Goal: Communication & Community: Answer question/provide support

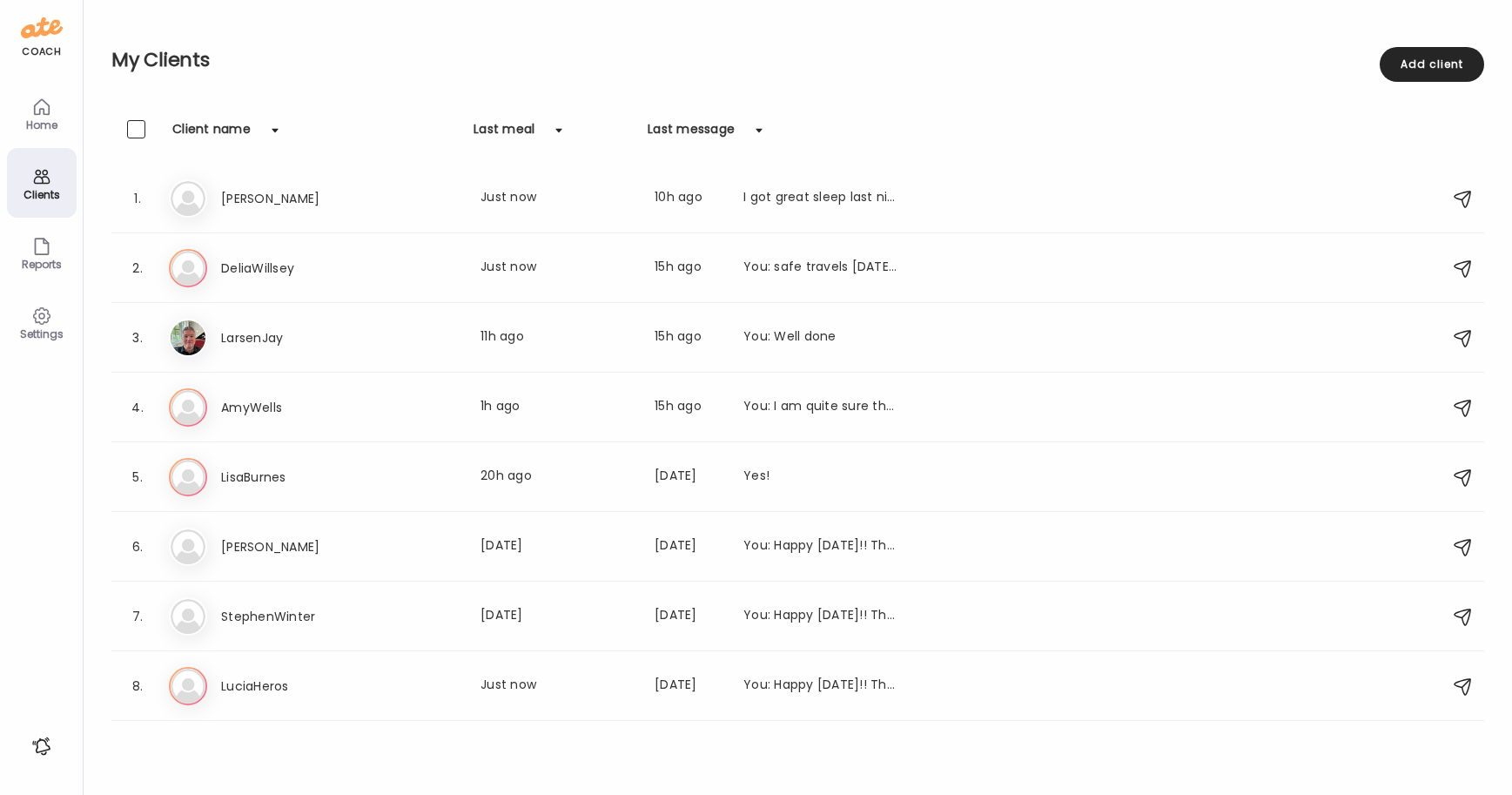
click at [43, 121] on div "Home" at bounding box center [42, 124] width 63 height 11
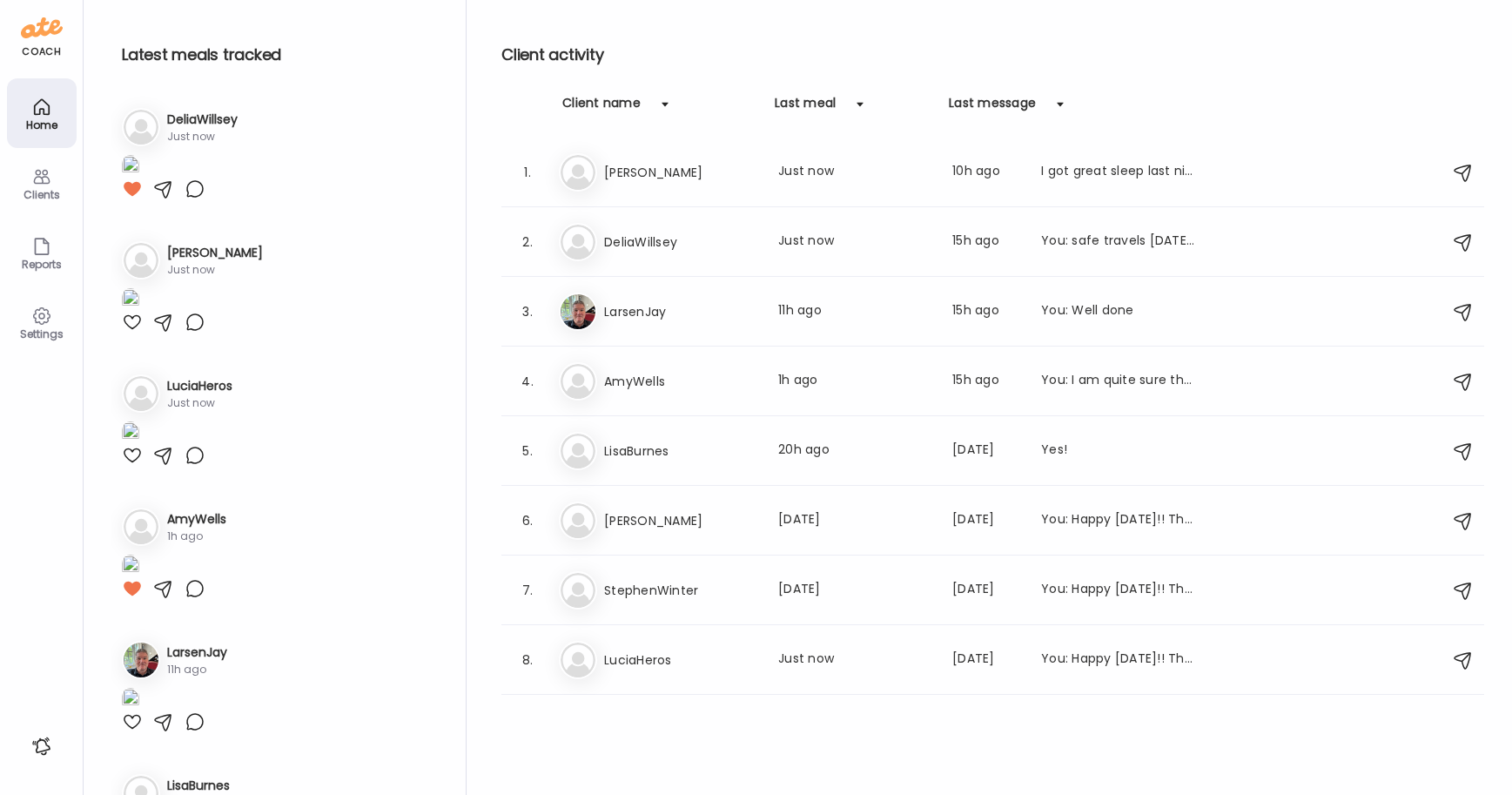
click at [53, 185] on div "Clients" at bounding box center [42, 183] width 70 height 70
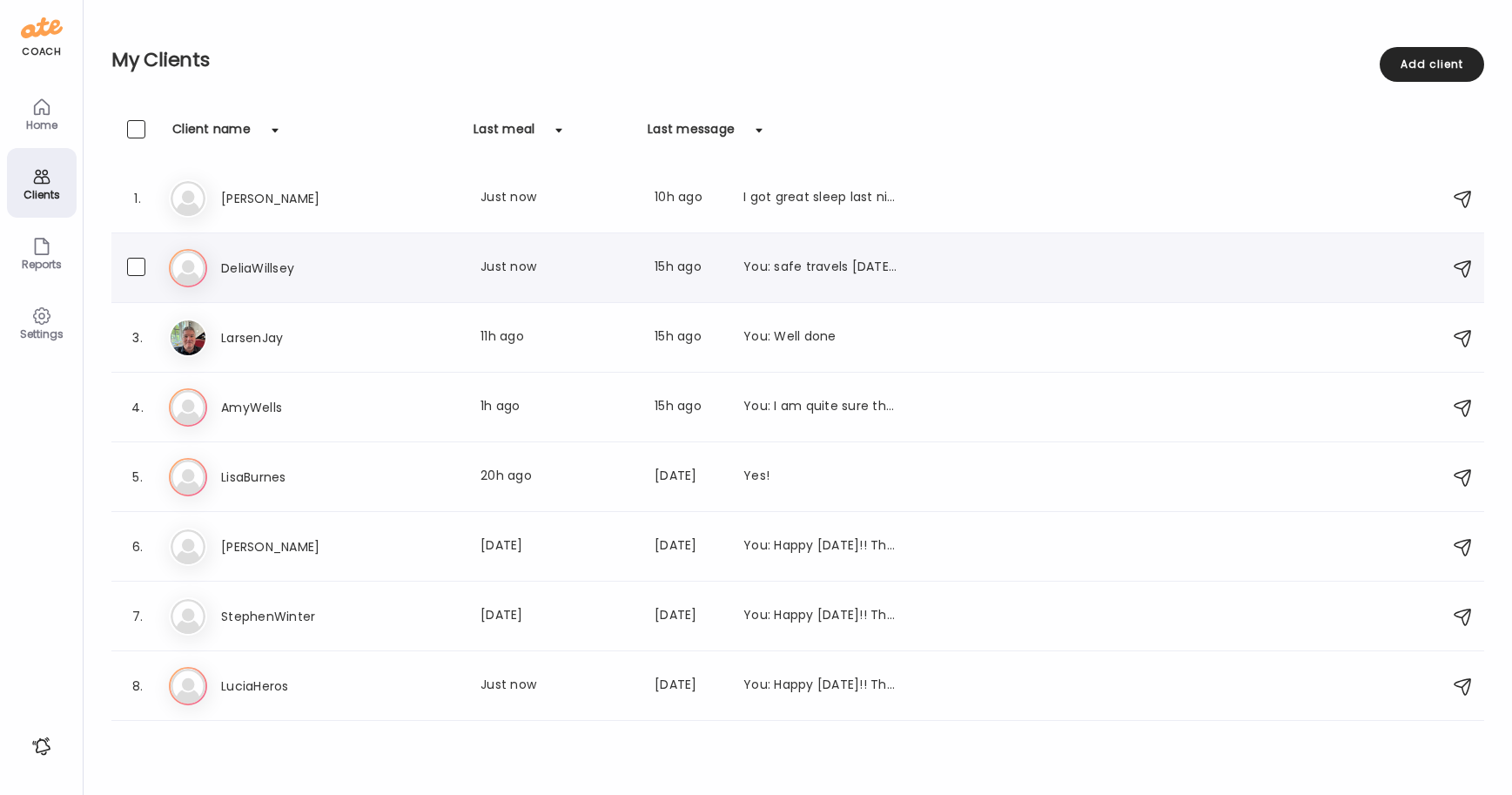
click at [256, 268] on h3 "DeliaWillsey" at bounding box center [298, 267] width 153 height 21
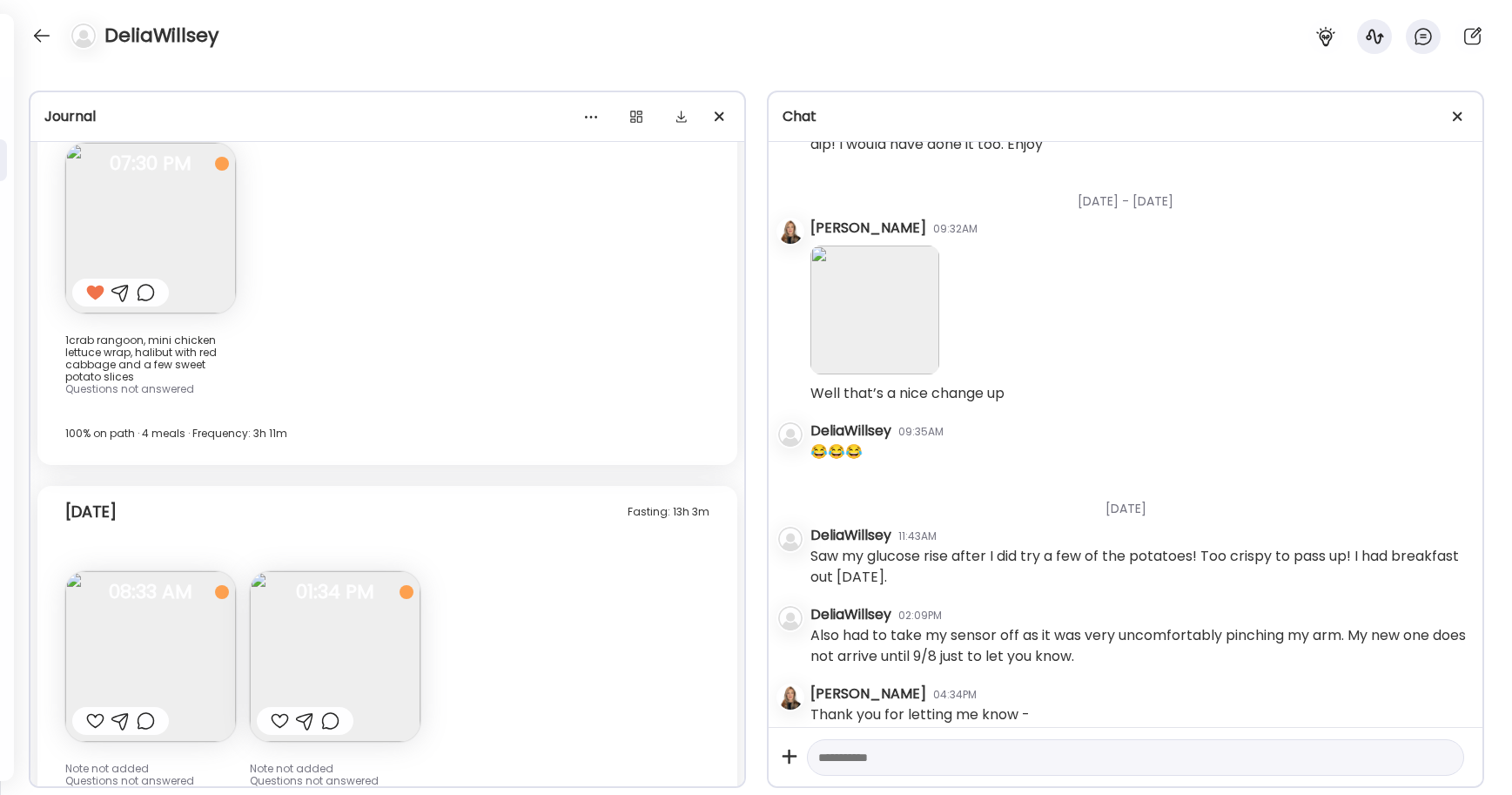
scroll to position [17916, 0]
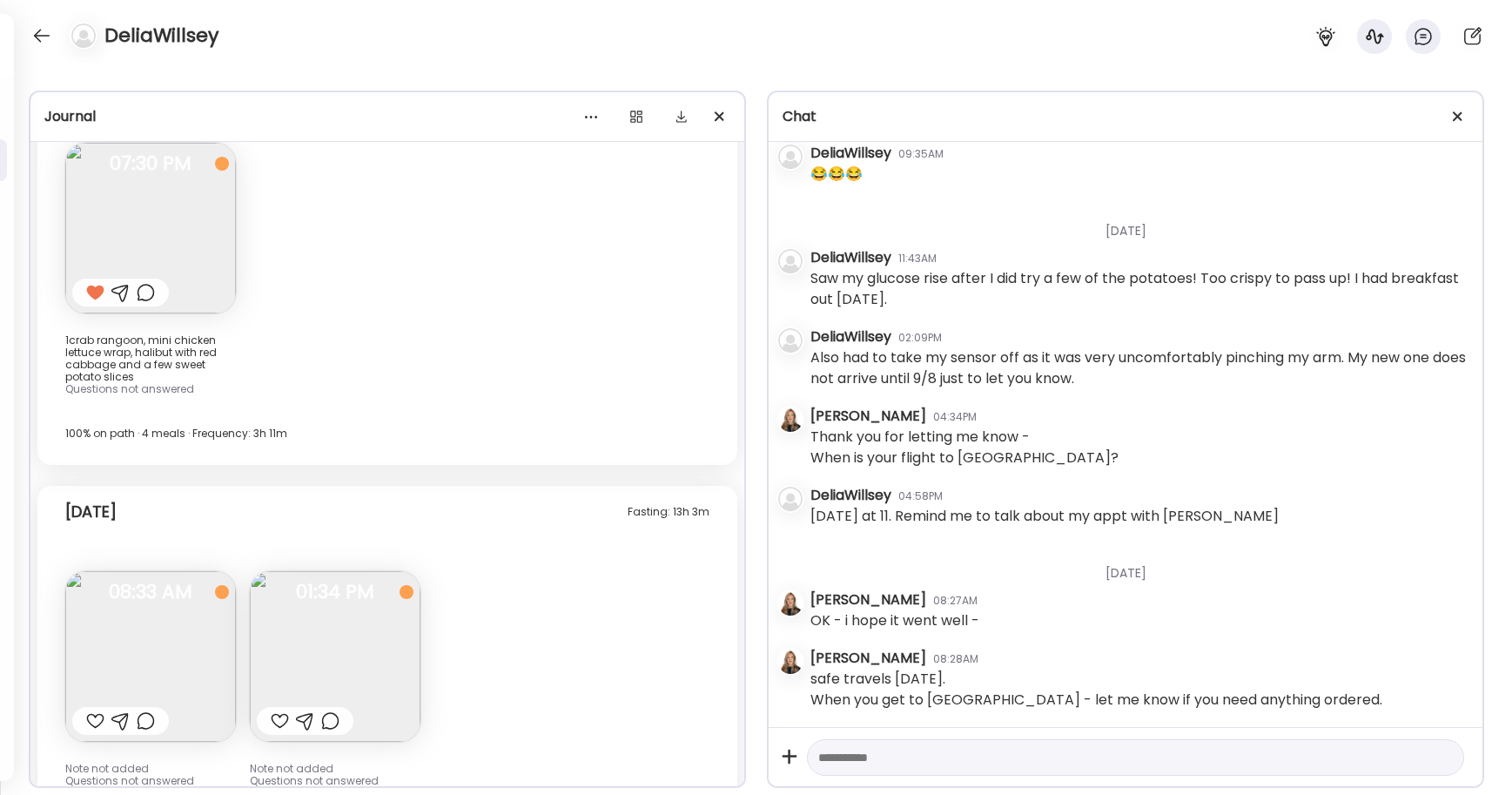
click at [144, 597] on img at bounding box center [151, 657] width 171 height 171
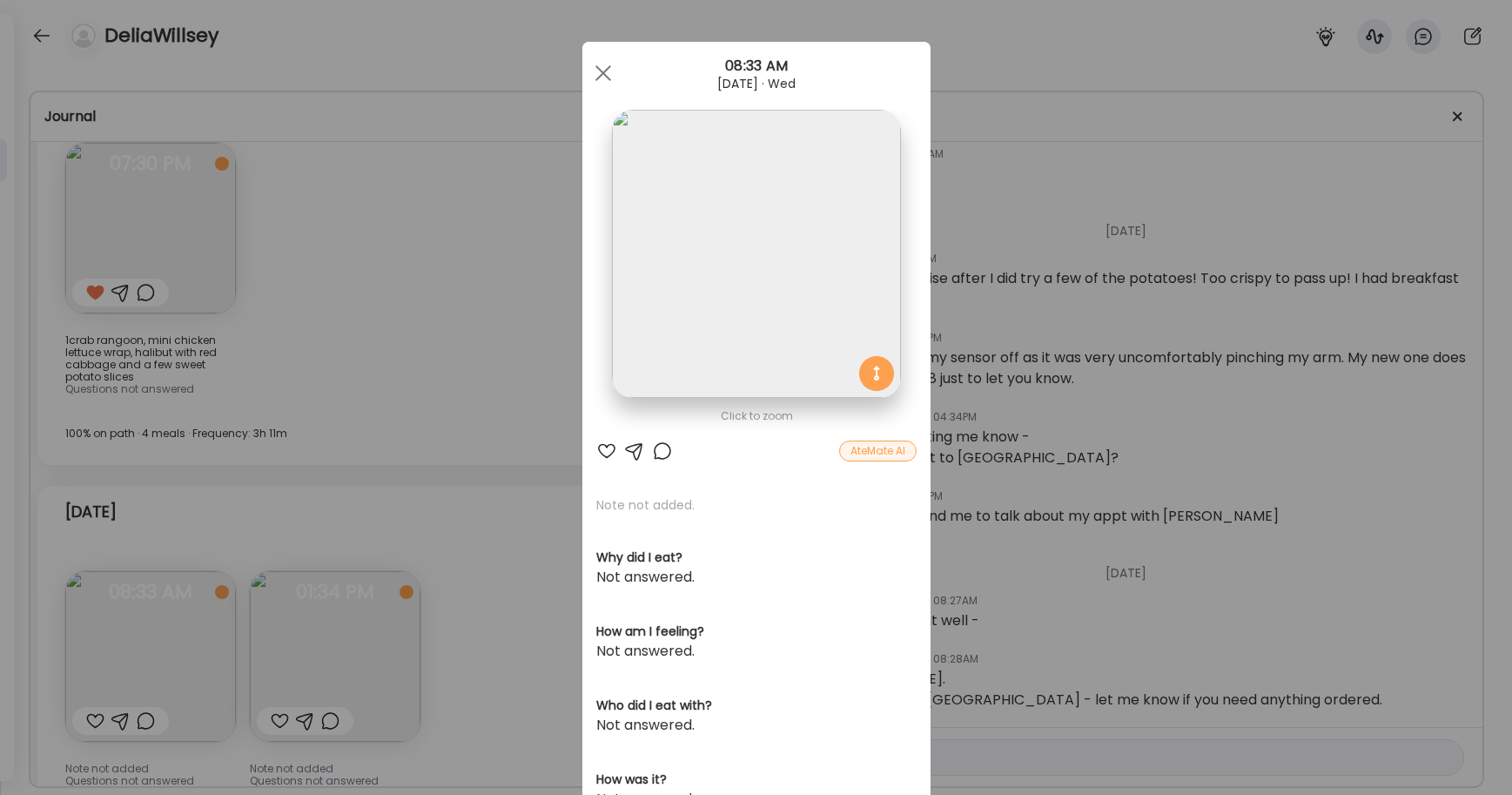
click at [603, 457] on div at bounding box center [606, 450] width 21 height 21
click at [277, 645] on div "Ate Coach Dashboard Wahoo! It’s official Take a moment to set up your Coach Pro…" at bounding box center [756, 398] width 1512 height 795
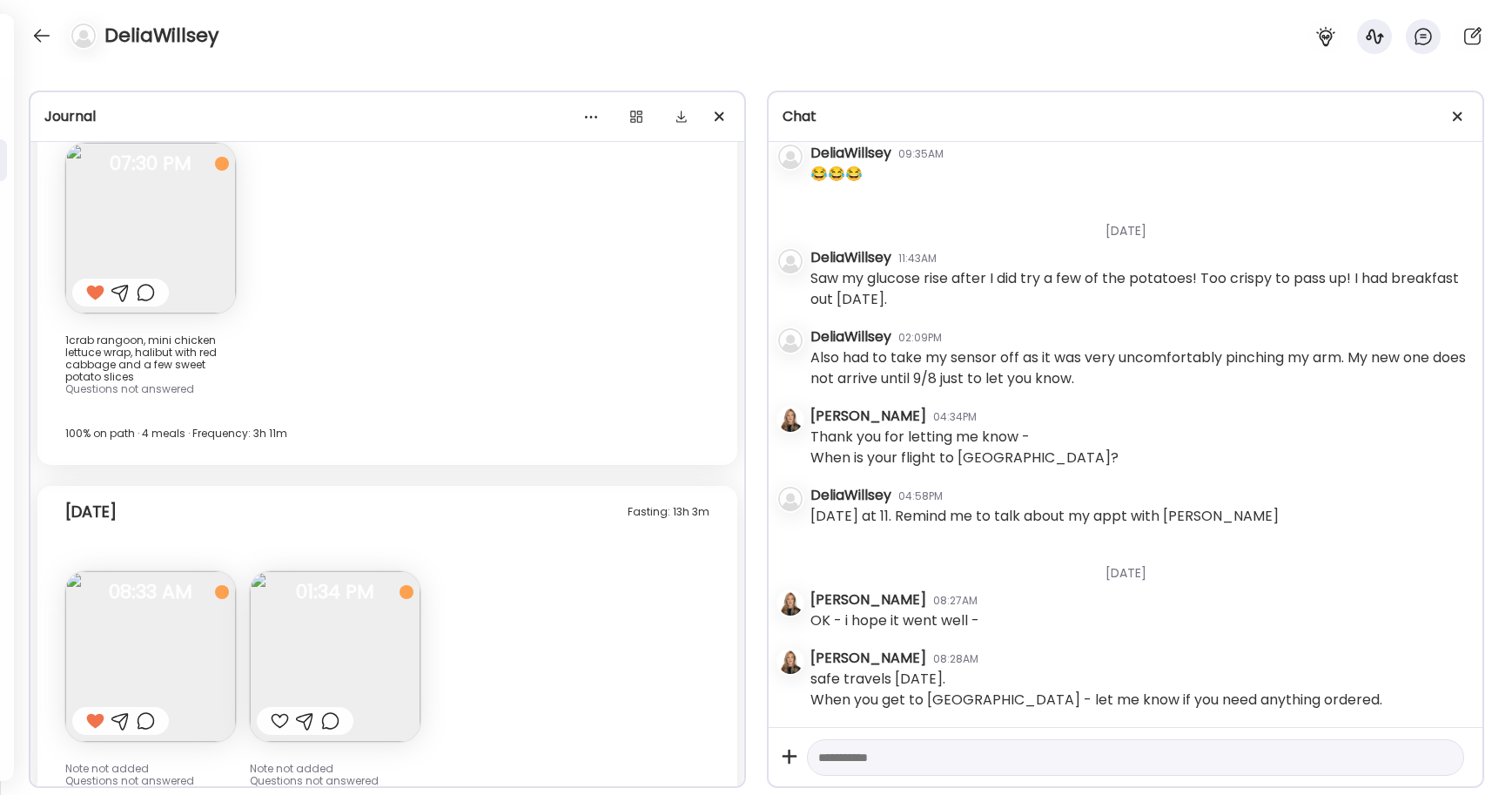
click at [283, 711] on div at bounding box center [279, 720] width 18 height 21
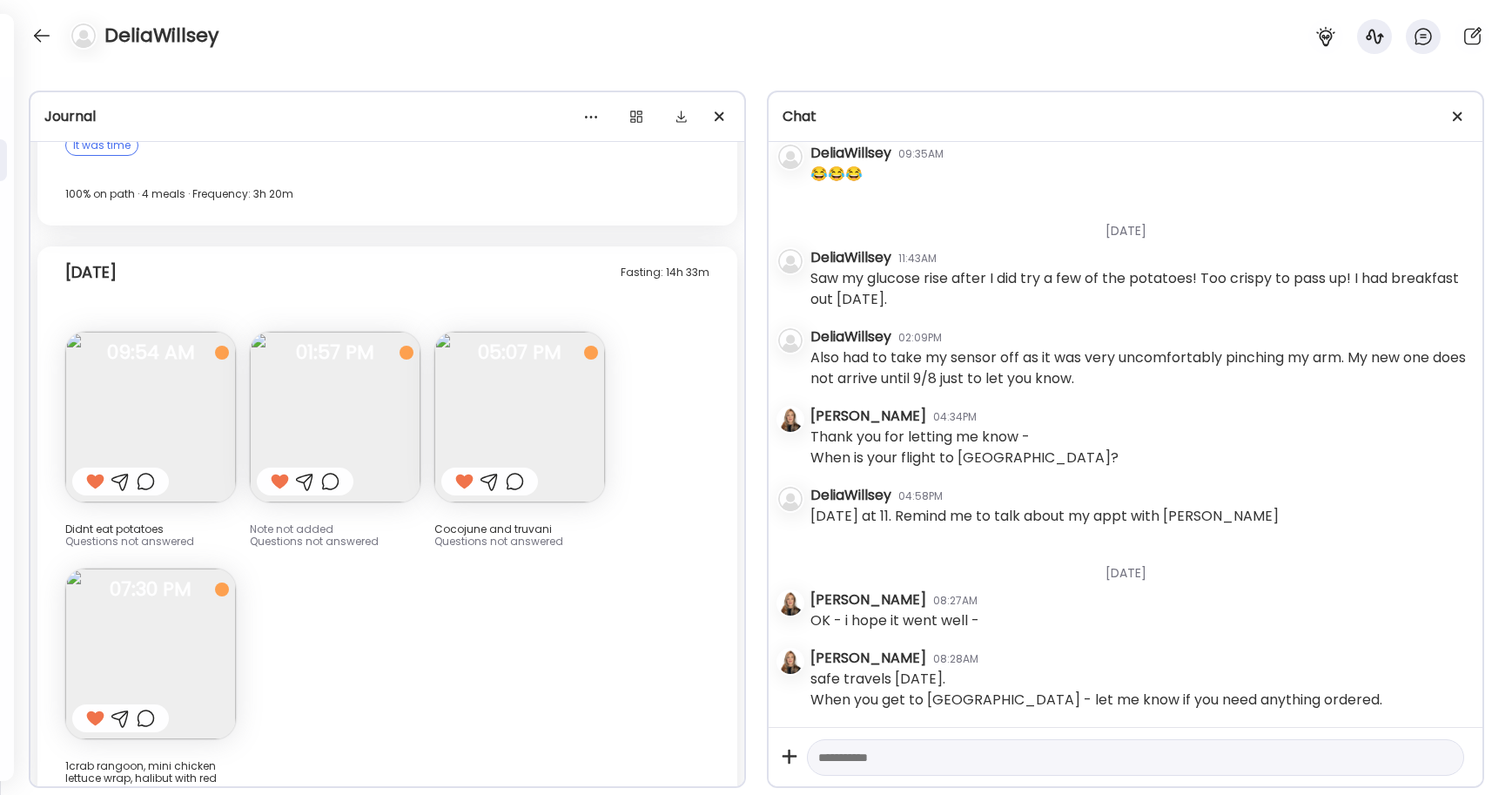
scroll to position [17488, 0]
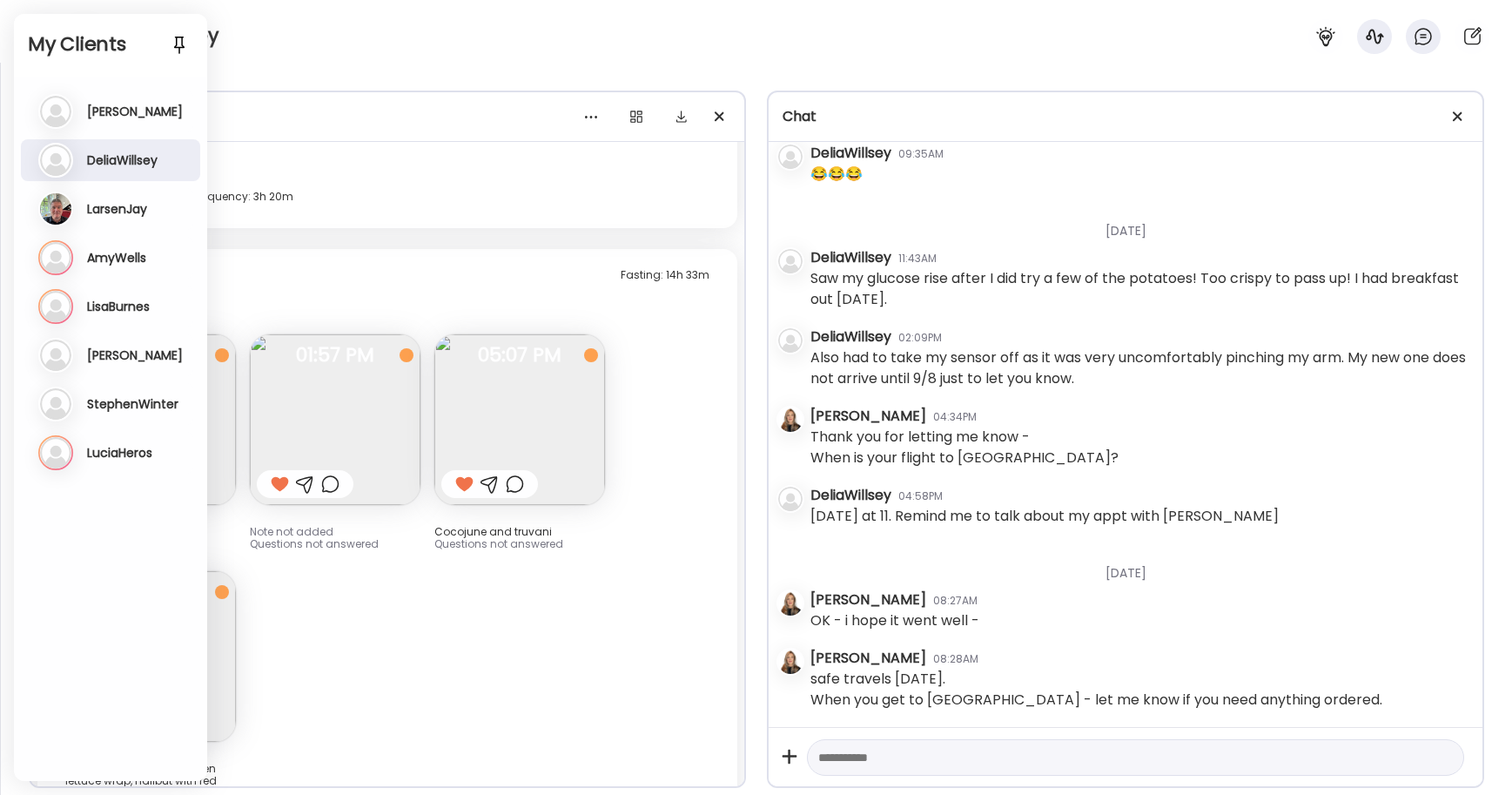
click at [99, 266] on div "Am AmyWells Last meal: 1h ago Last message: 15h ago You: I am quite sure the co…" at bounding box center [112, 257] width 148 height 35
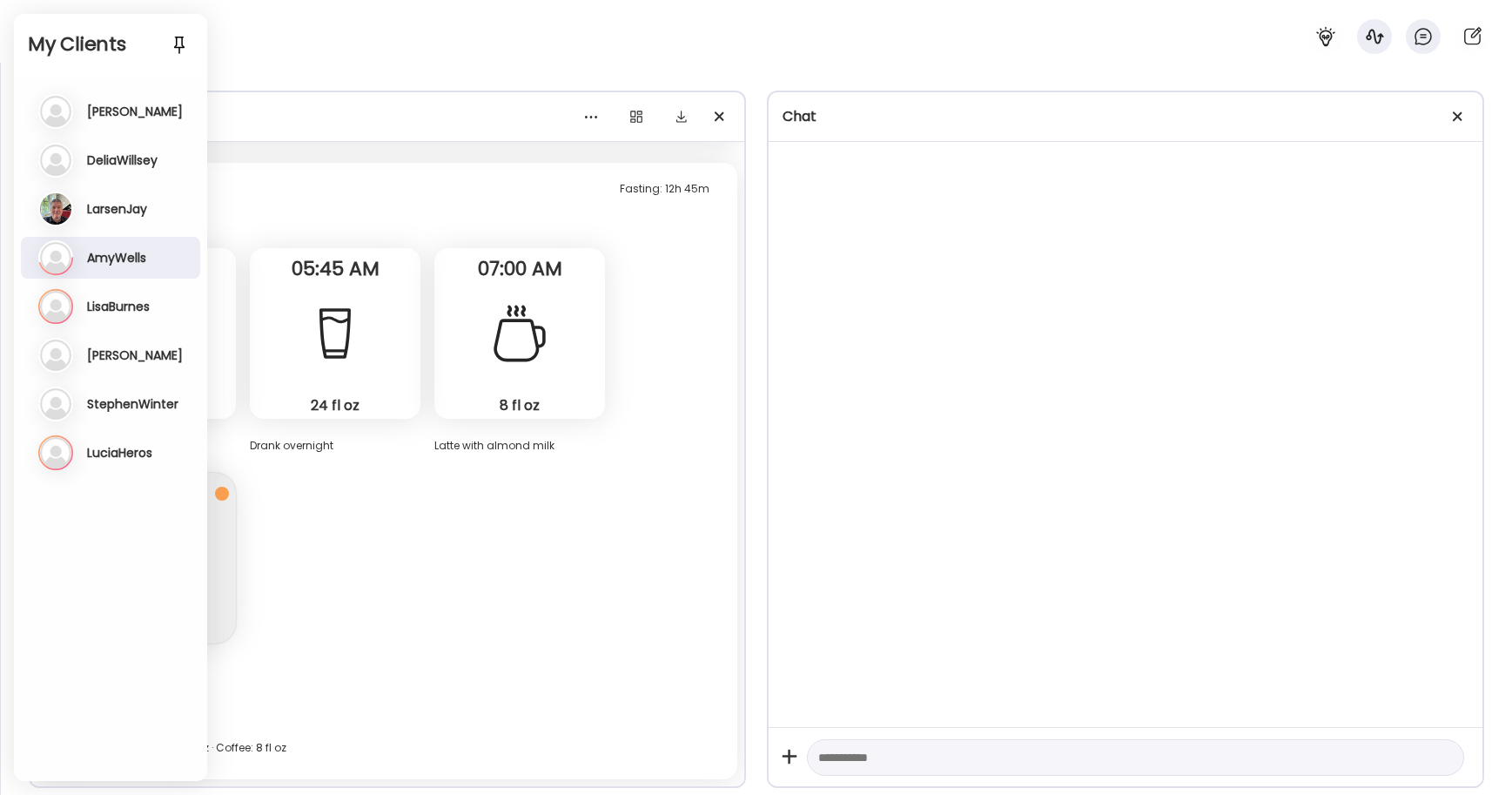
scroll to position [2321, 0]
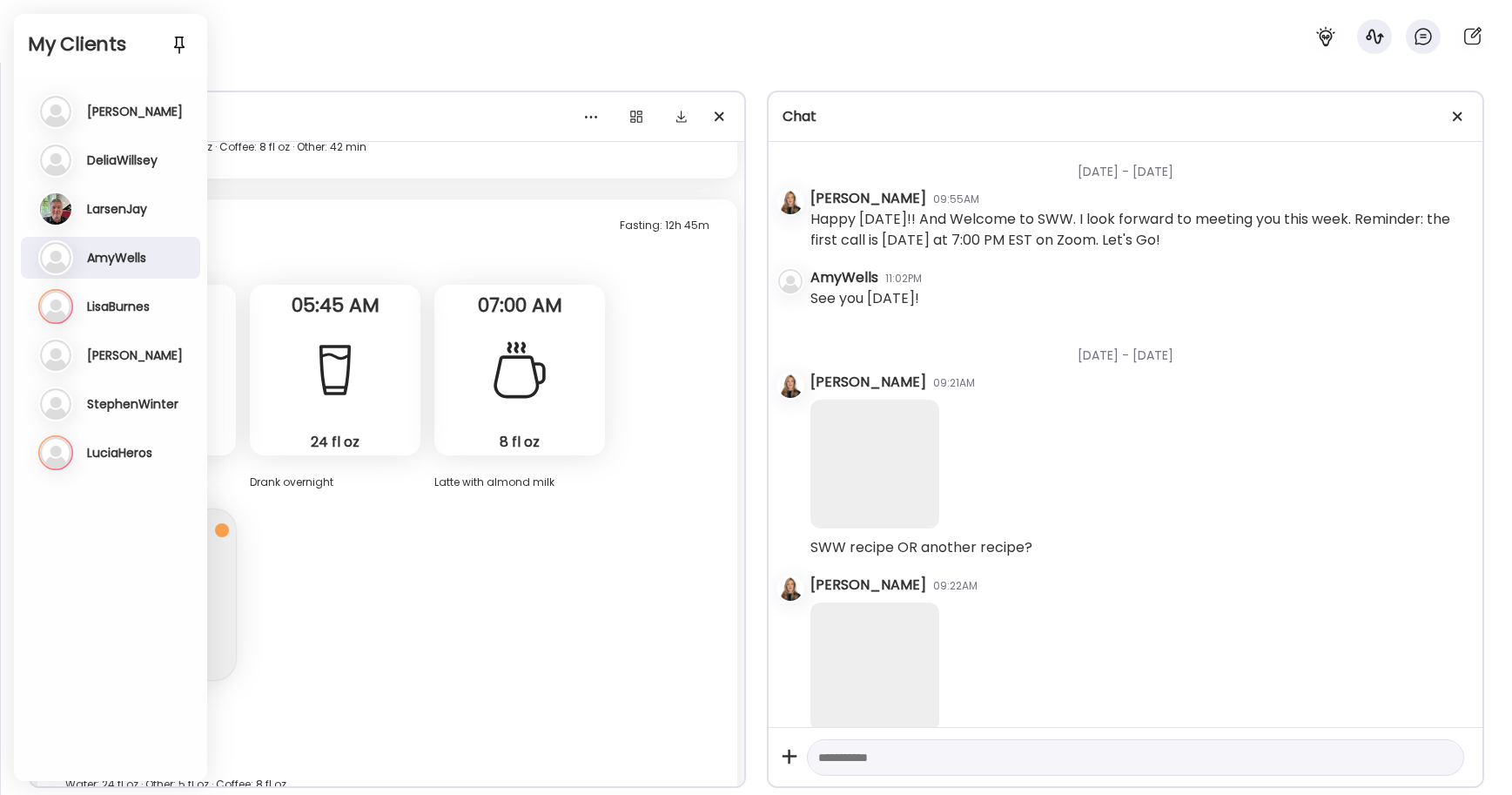
click at [94, 307] on h3 "LisaBurnes" at bounding box center [118, 307] width 63 height 16
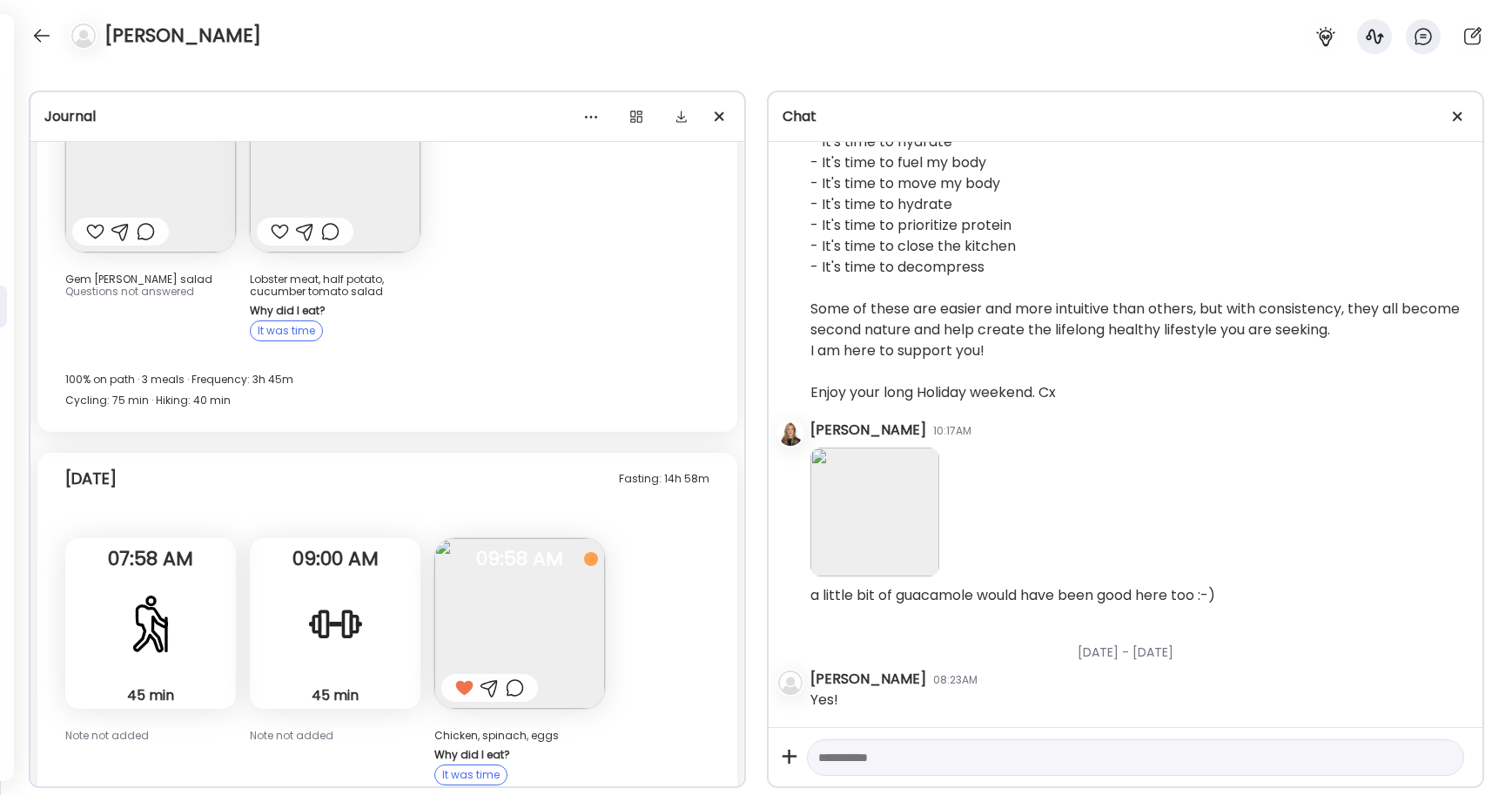
scroll to position [3446, 0]
click at [47, 37] on div at bounding box center [42, 36] width 28 height 28
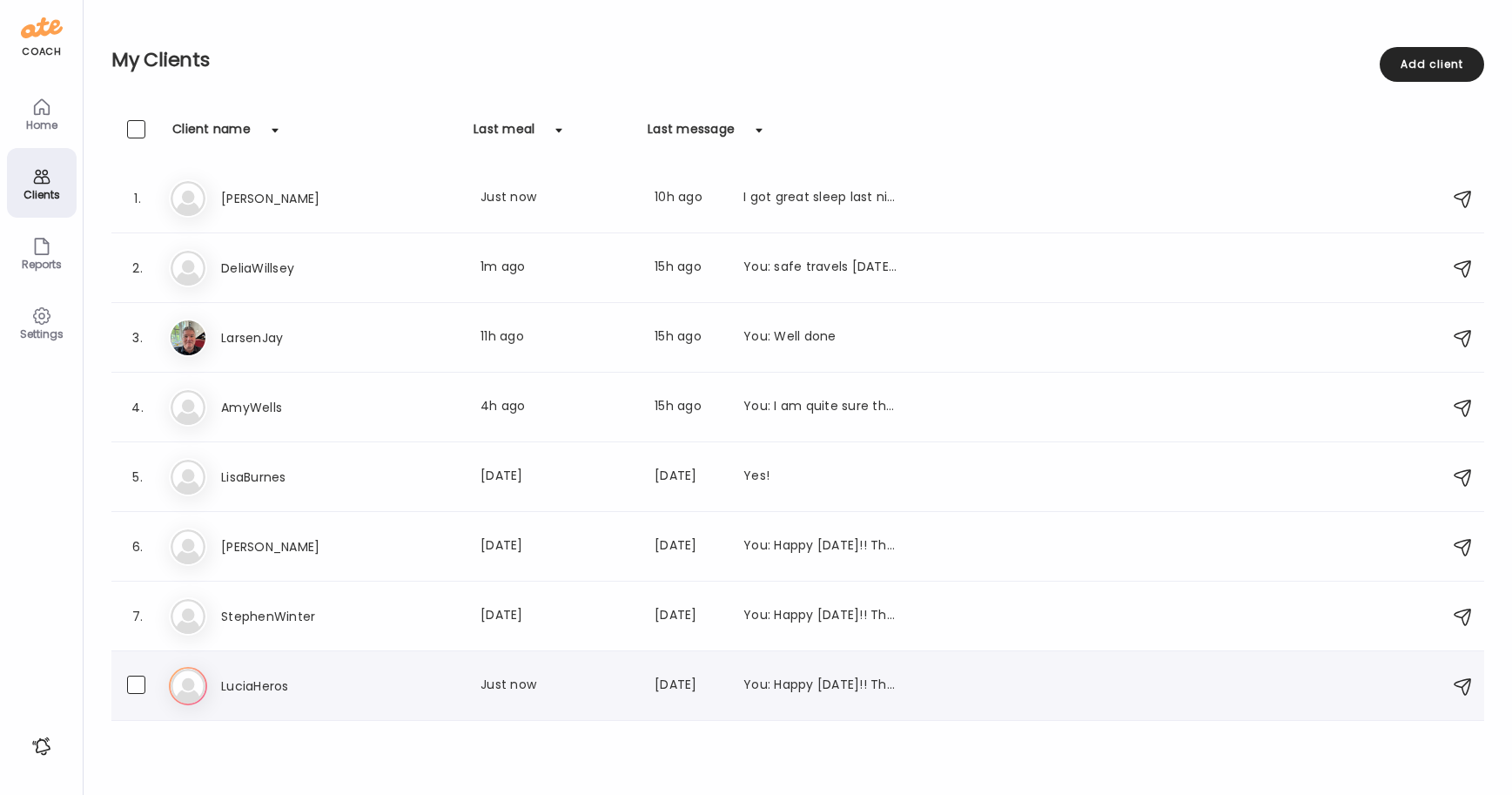
click at [232, 685] on h3 "LuciaHeros" at bounding box center [298, 686] width 153 height 21
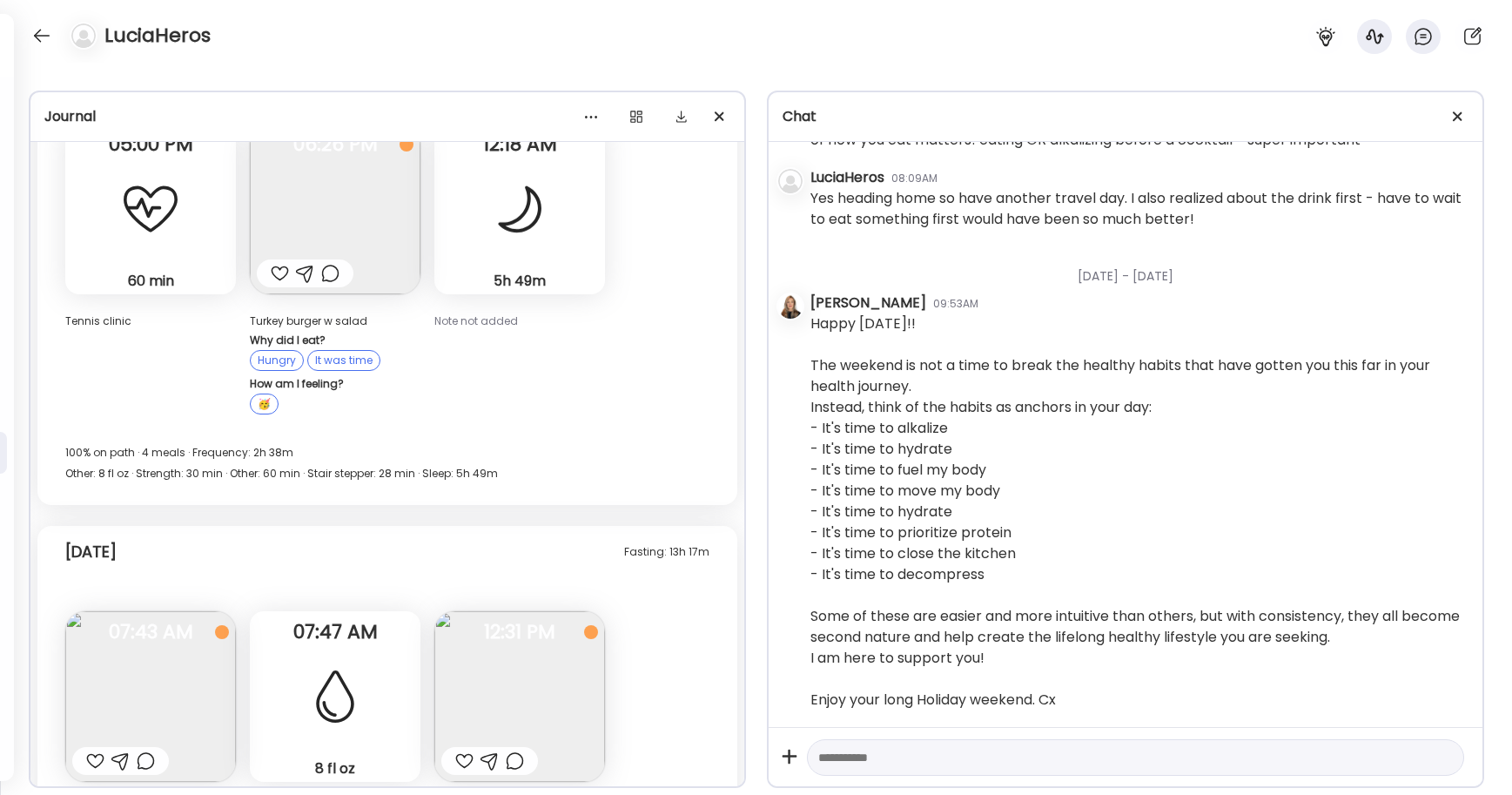
scroll to position [12077, 0]
click at [467, 750] on div at bounding box center [464, 760] width 18 height 21
click at [177, 611] on img at bounding box center [151, 697] width 171 height 171
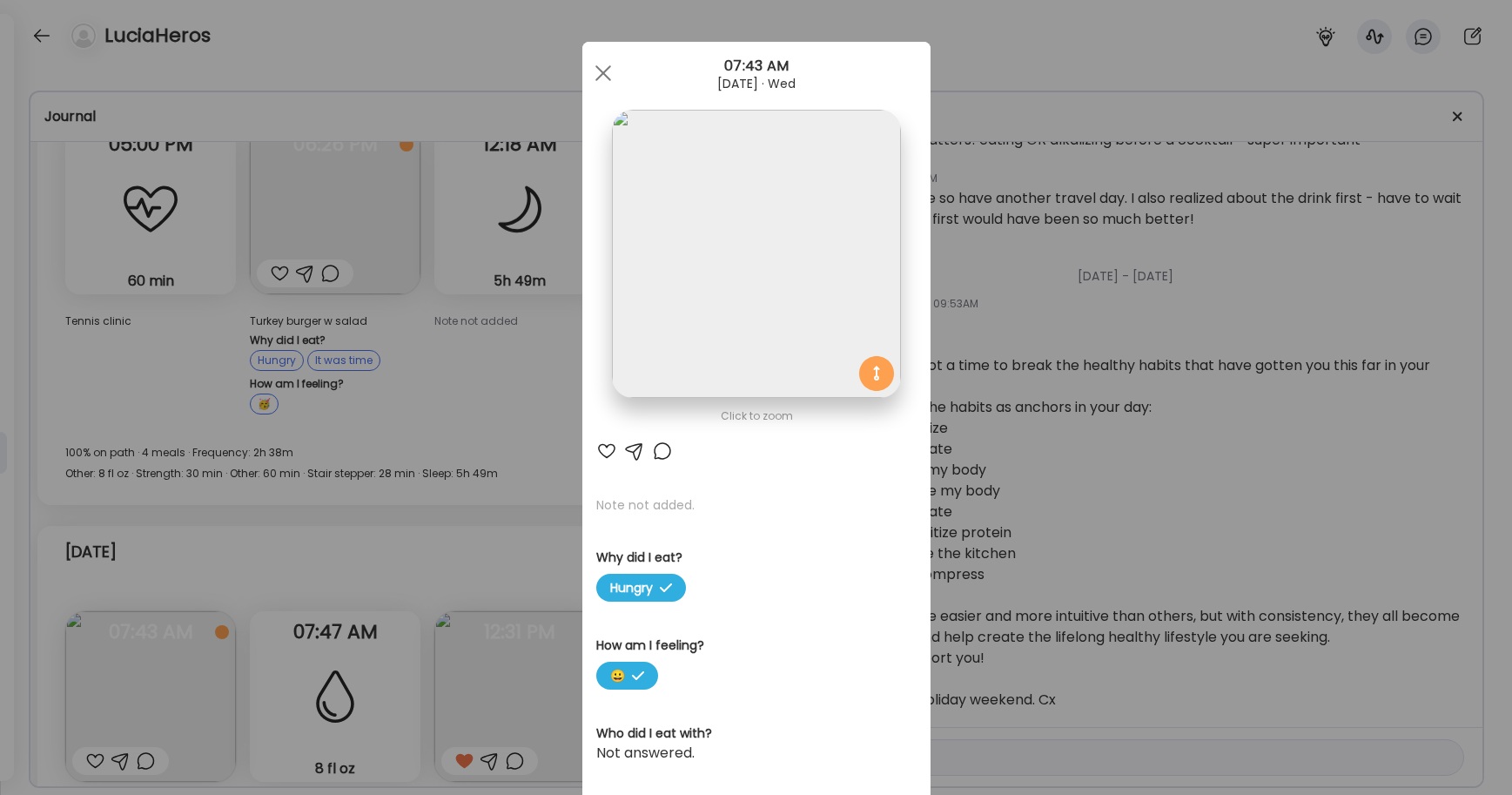
click at [603, 450] on div at bounding box center [606, 450] width 21 height 21
click at [590, 74] on div at bounding box center [603, 73] width 35 height 35
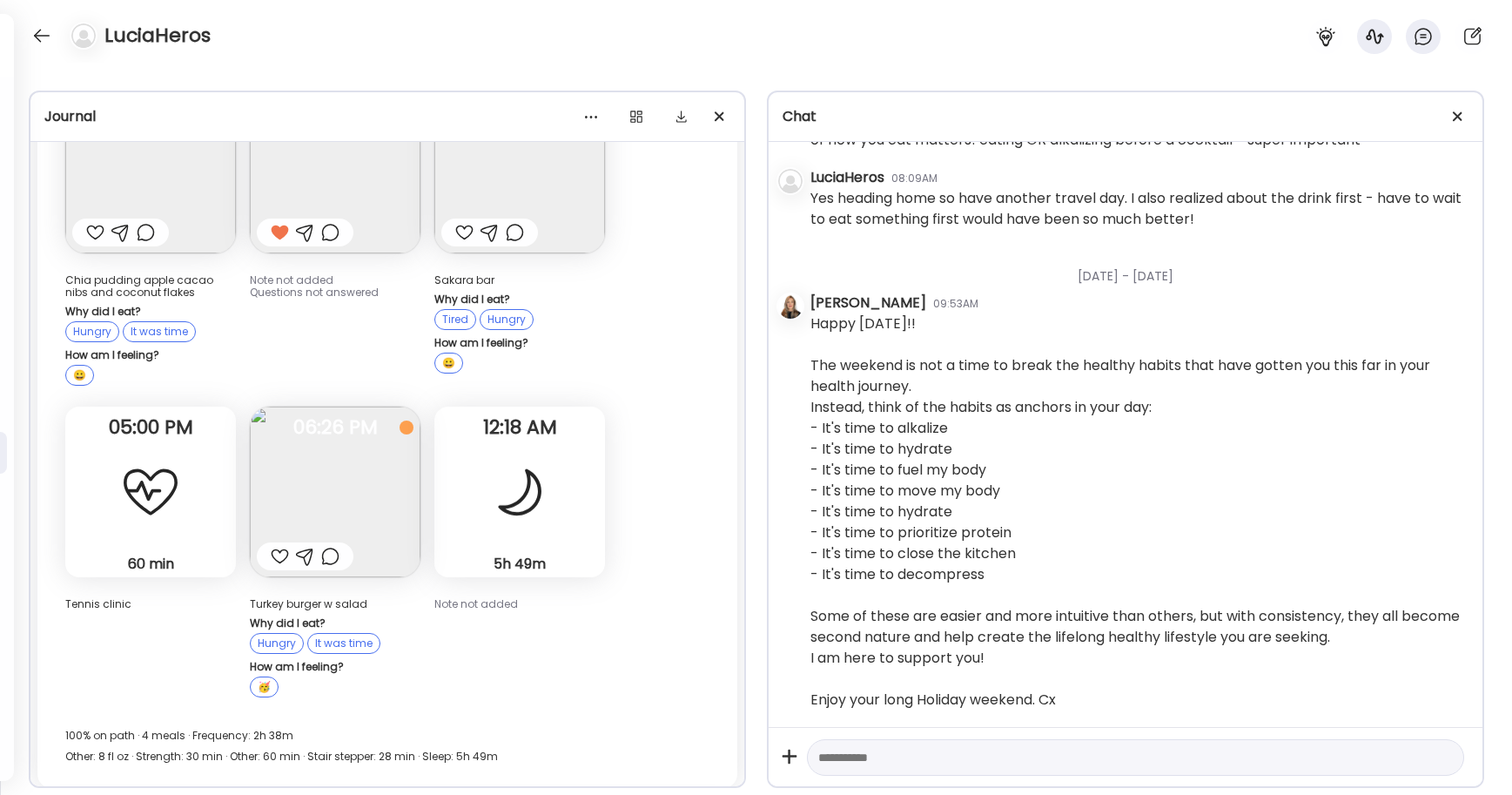
scroll to position [42381, 0]
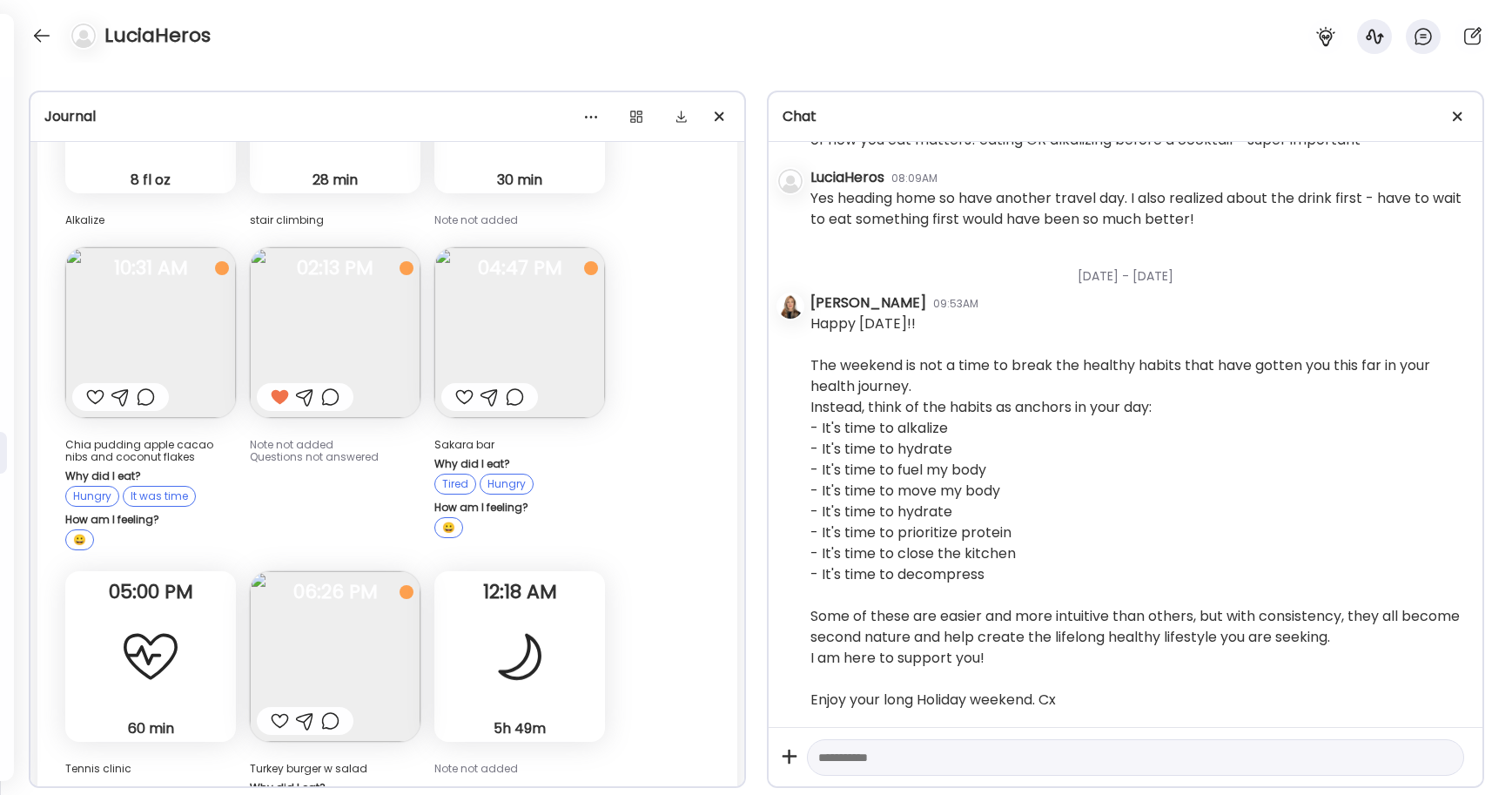
click at [367, 571] on img at bounding box center [335, 657] width 171 height 171
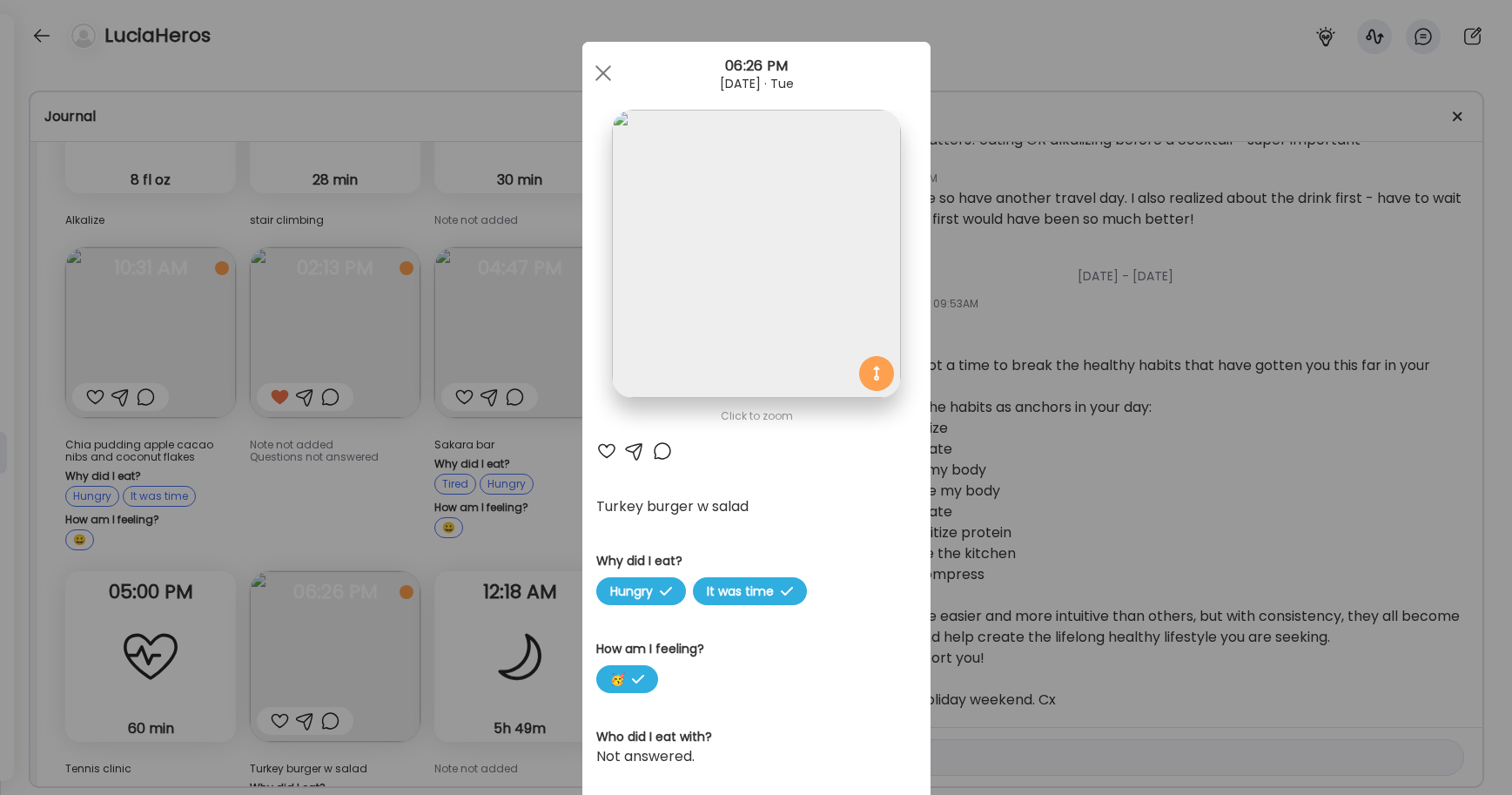
click at [604, 448] on div at bounding box center [606, 450] width 21 height 21
click at [601, 70] on div at bounding box center [603, 73] width 35 height 35
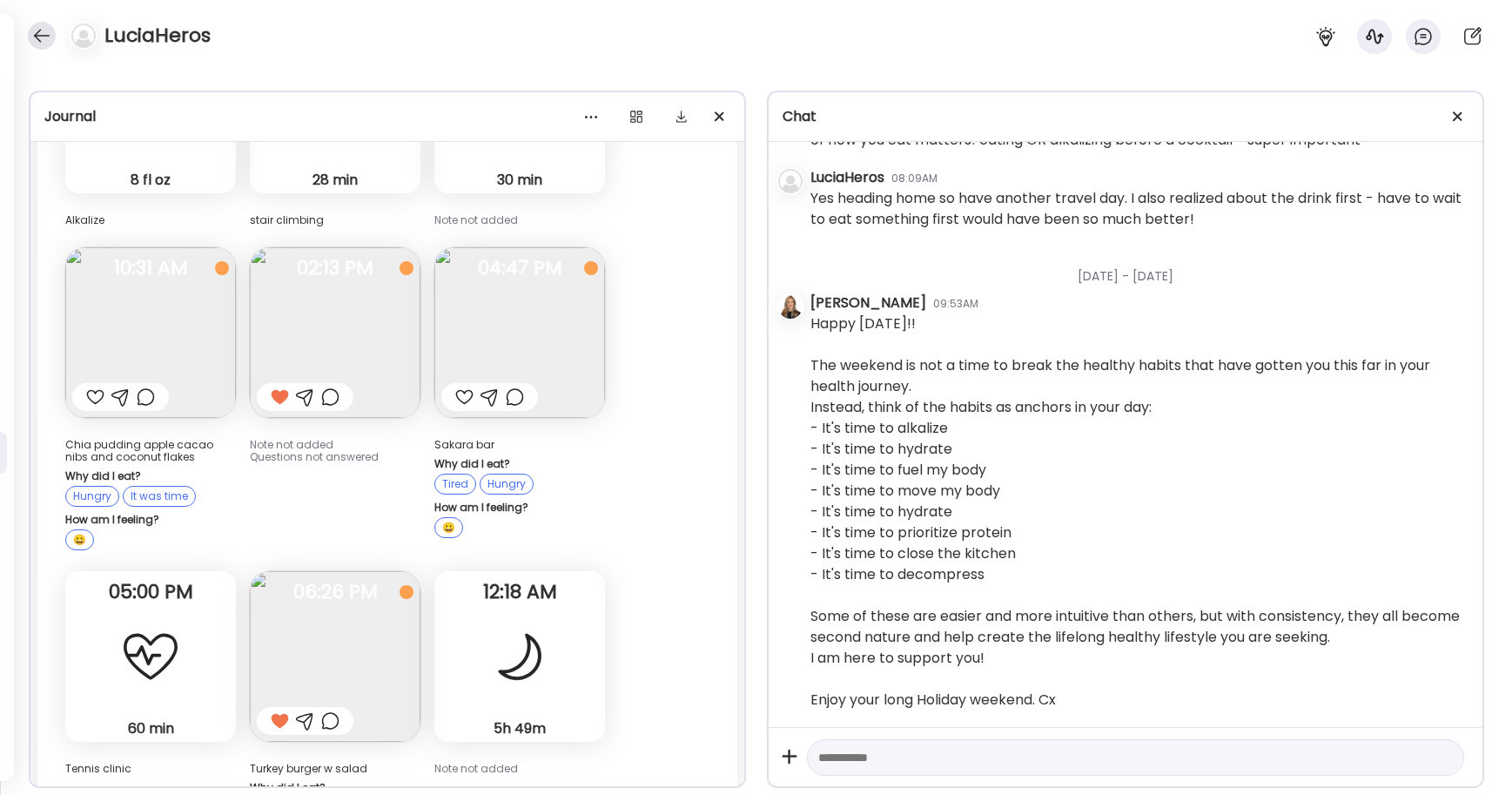
click at [39, 40] on div at bounding box center [42, 36] width 28 height 28
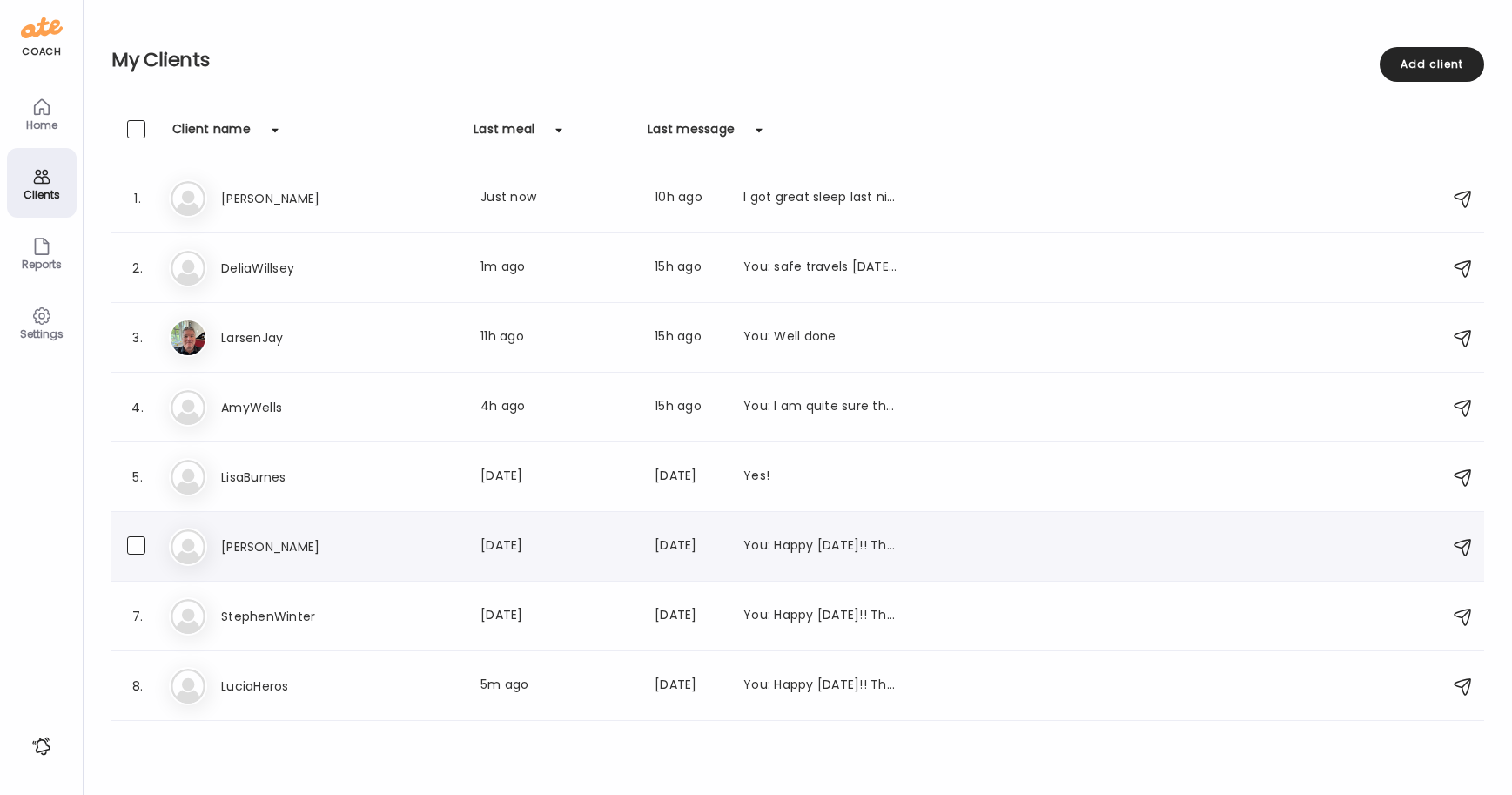
click at [266, 558] on div "Ma [PERSON_NAME] Last meal: [DATE] Last message: [DATE] You: Happy [DATE]!! The…" at bounding box center [800, 547] width 1263 height 39
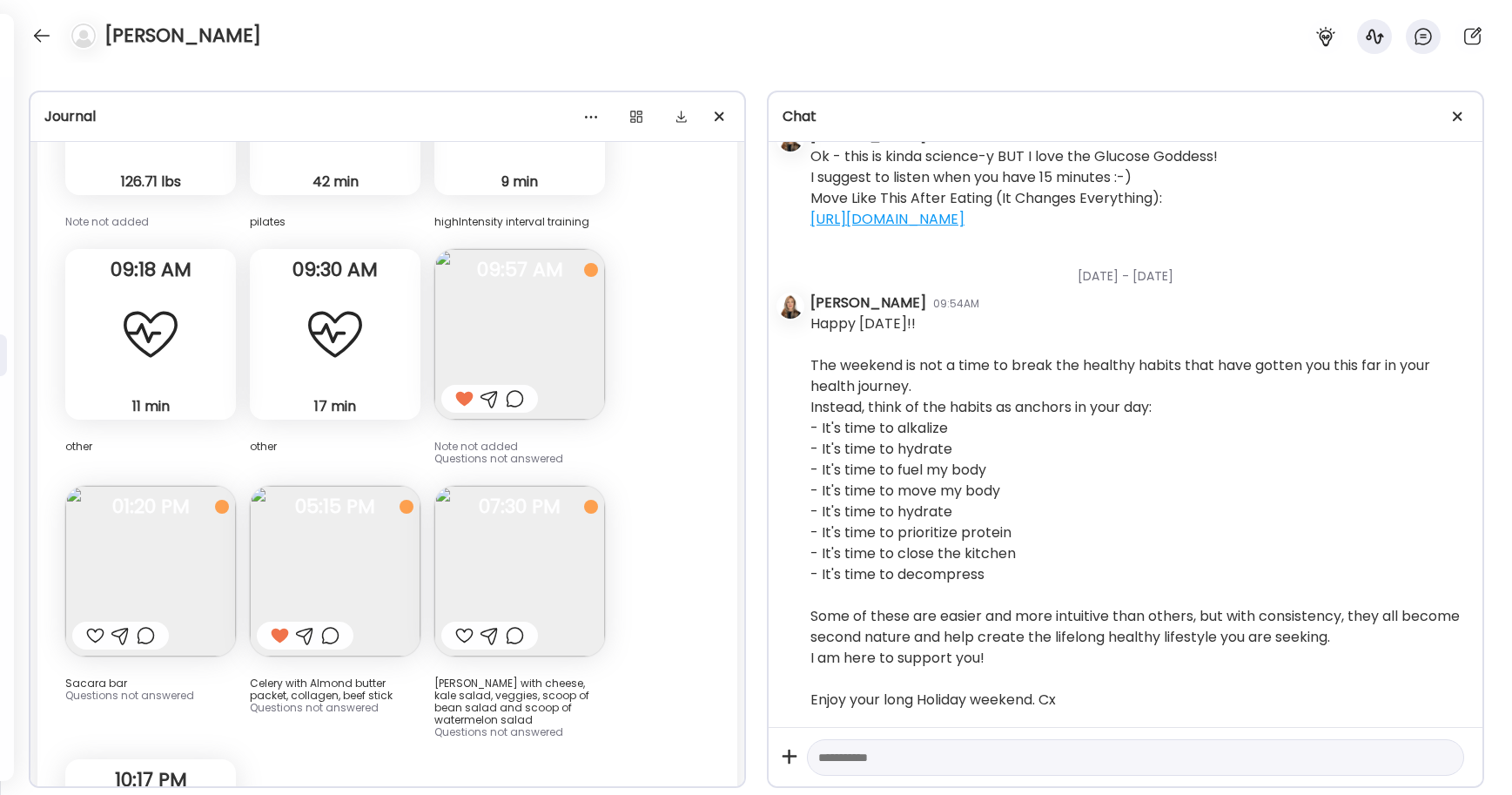
scroll to position [4874, 0]
click at [468, 633] on div at bounding box center [464, 633] width 18 height 21
click at [93, 630] on div at bounding box center [95, 633] width 18 height 21
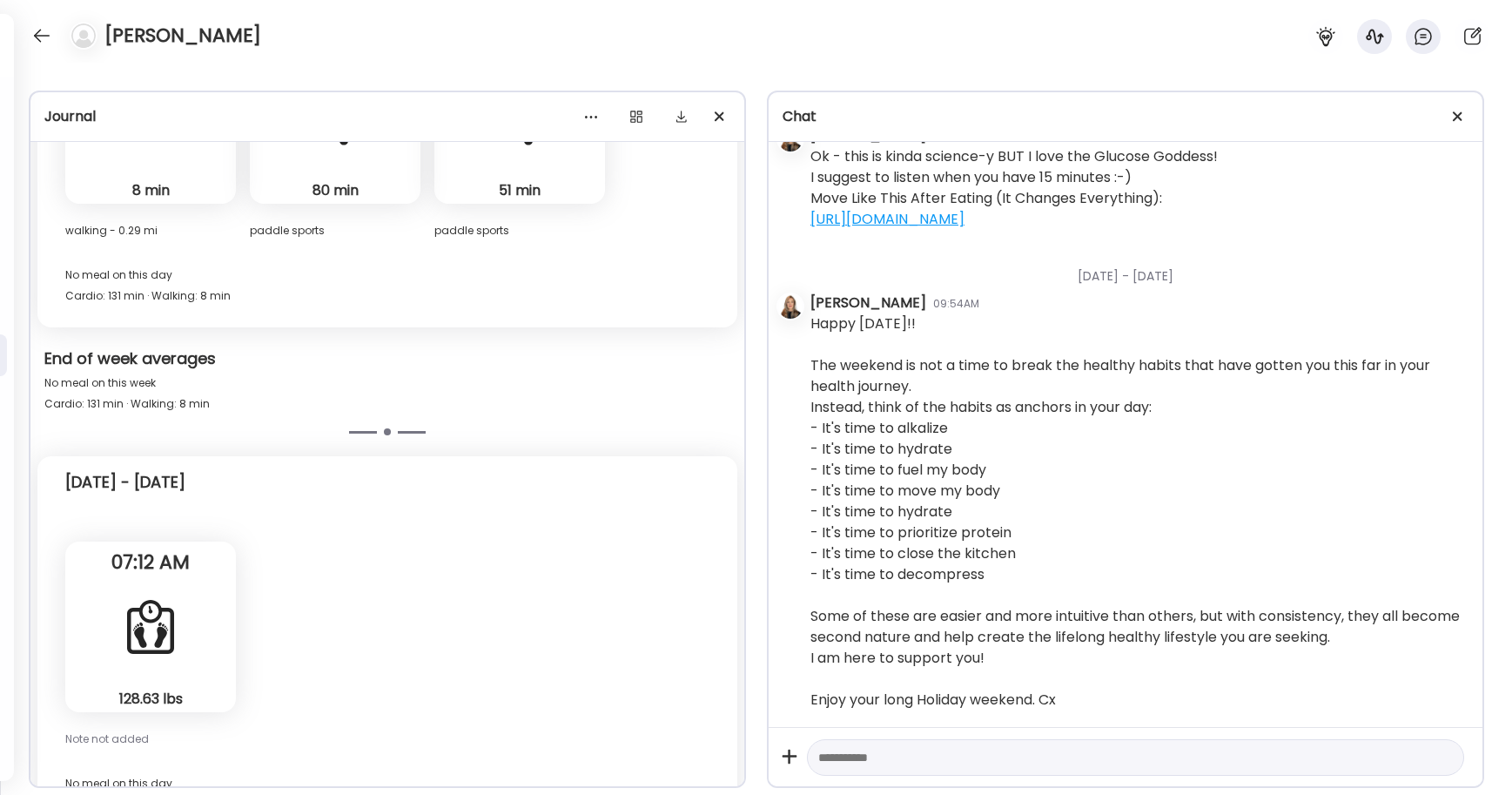
scroll to position [23753, 0]
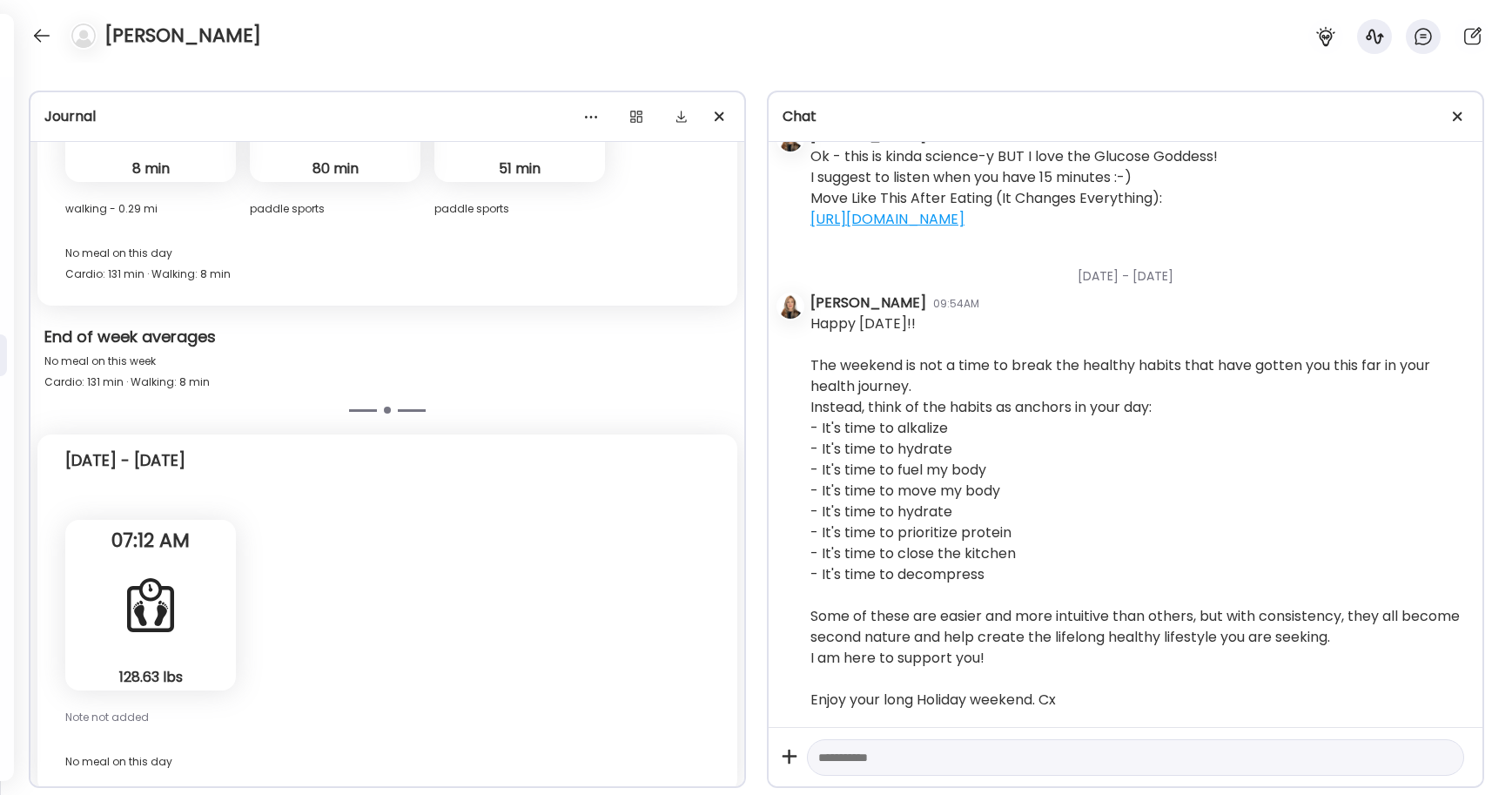
click at [469, 477] on div "[DATE] - [DATE]" at bounding box center [387, 464] width 644 height 56
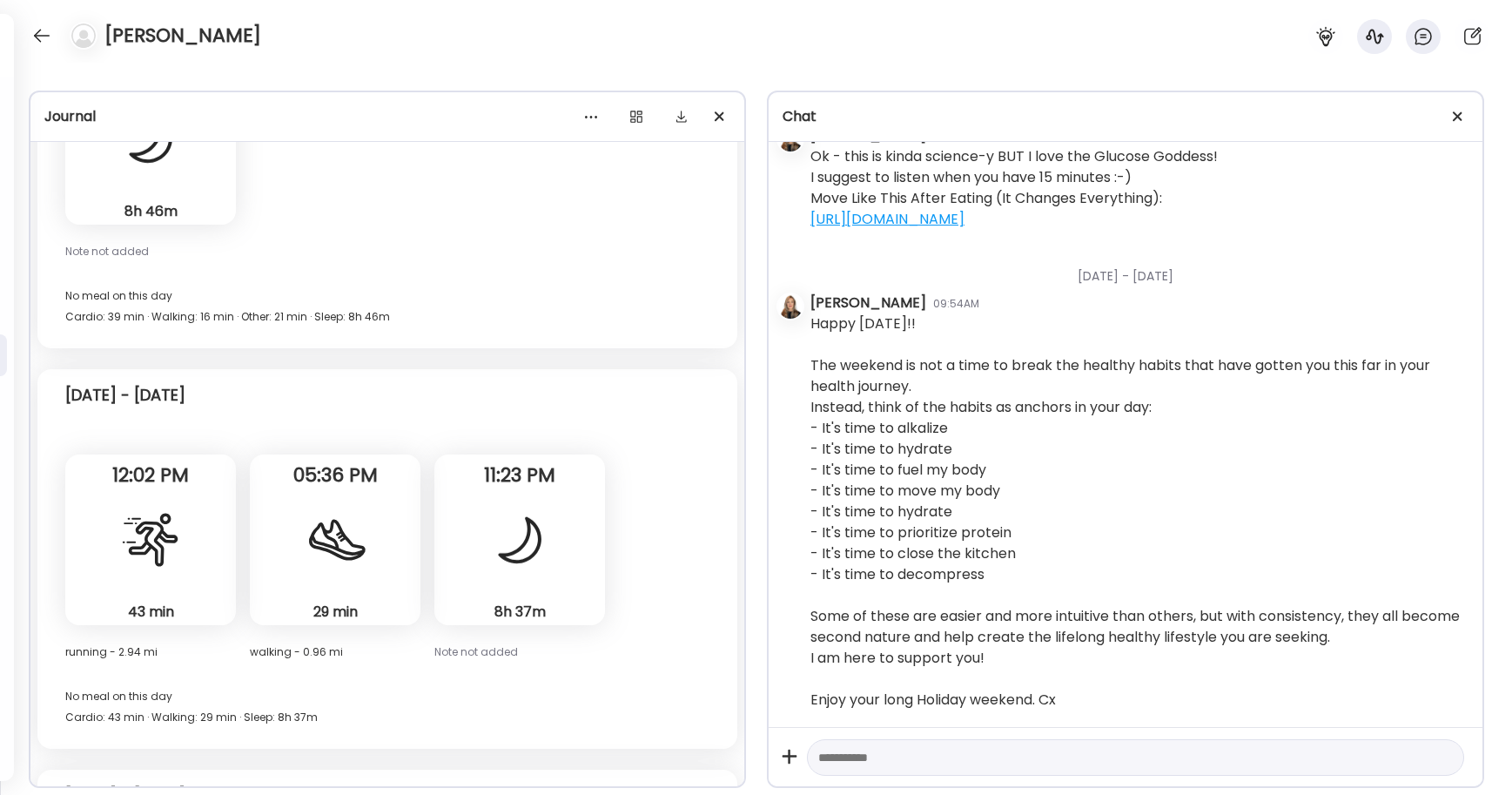
scroll to position [21189, 0]
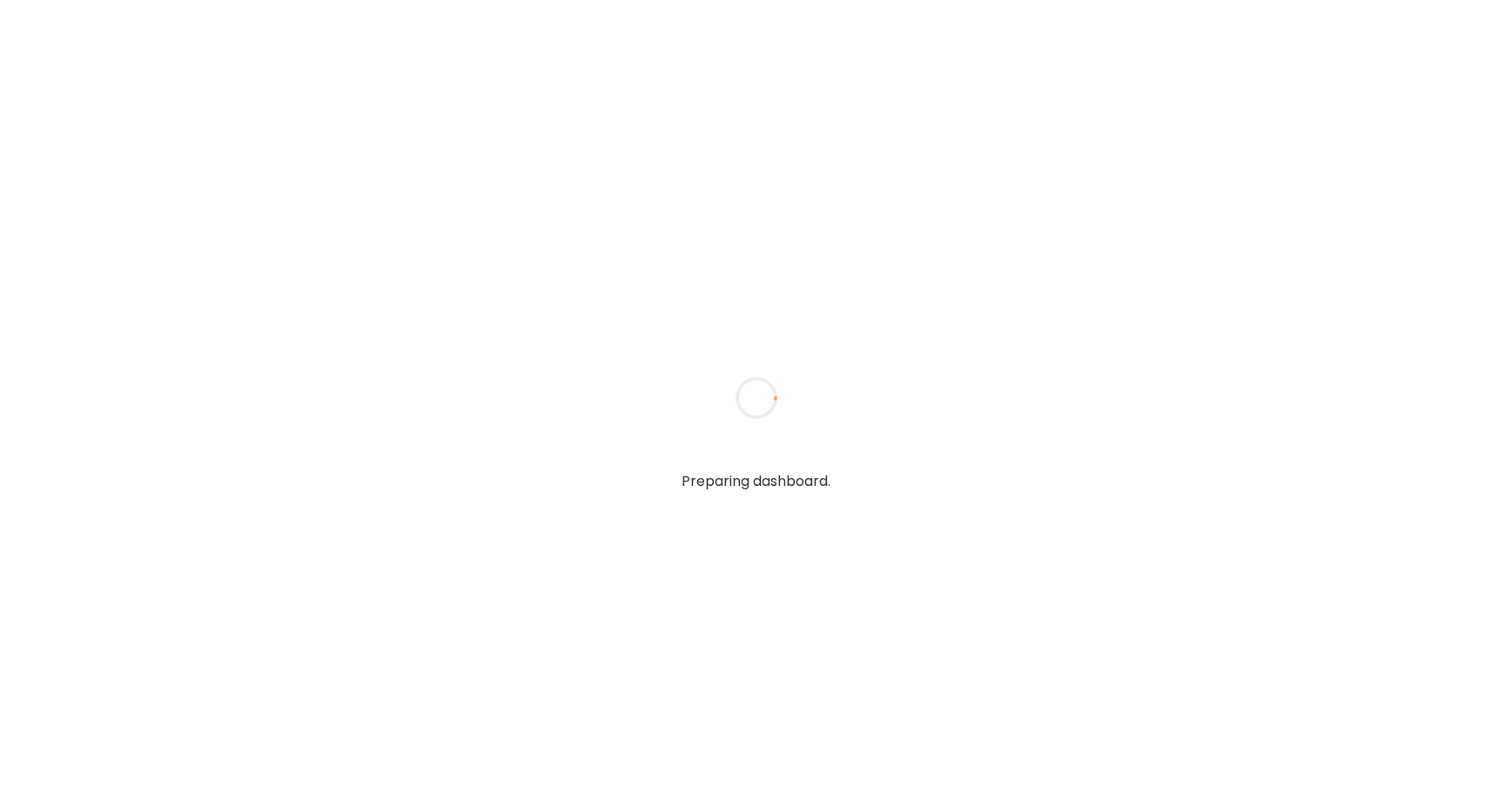
type textarea "**********"
type input "**********"
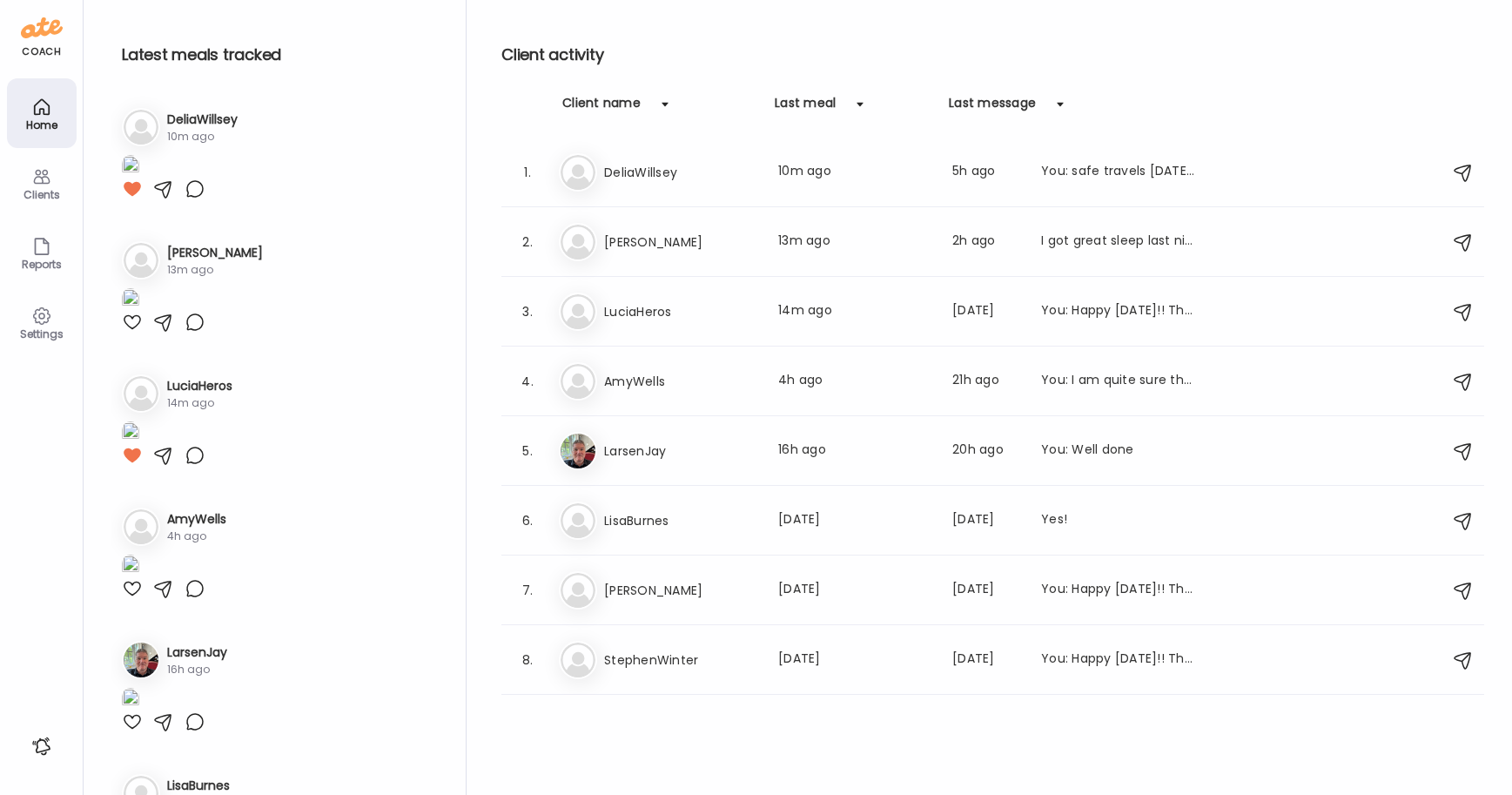
type input "**********"
click at [47, 183] on icon at bounding box center [41, 177] width 17 height 15
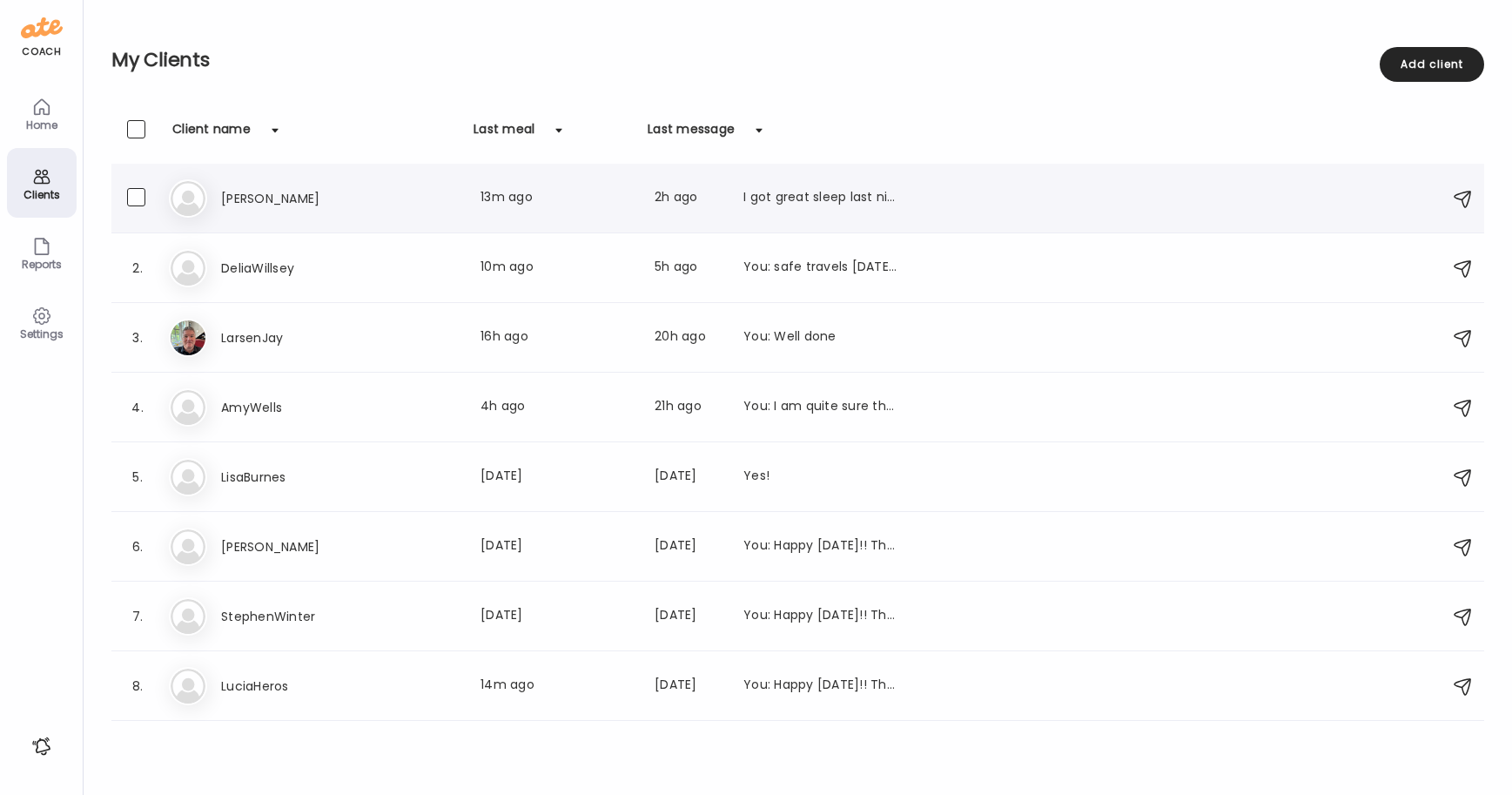
click at [248, 203] on h3 "[PERSON_NAME]" at bounding box center [298, 198] width 153 height 21
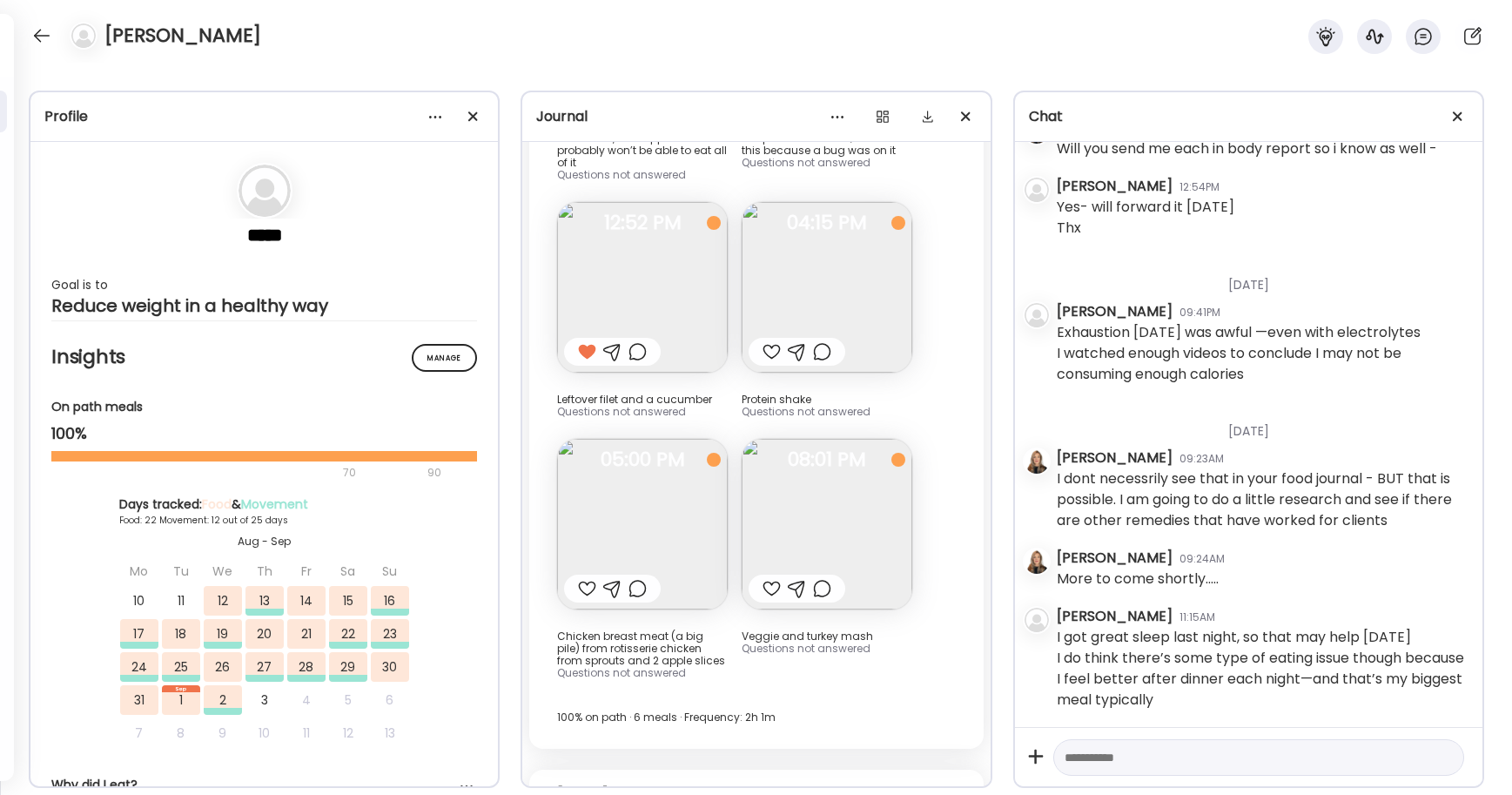
scroll to position [28587, 0]
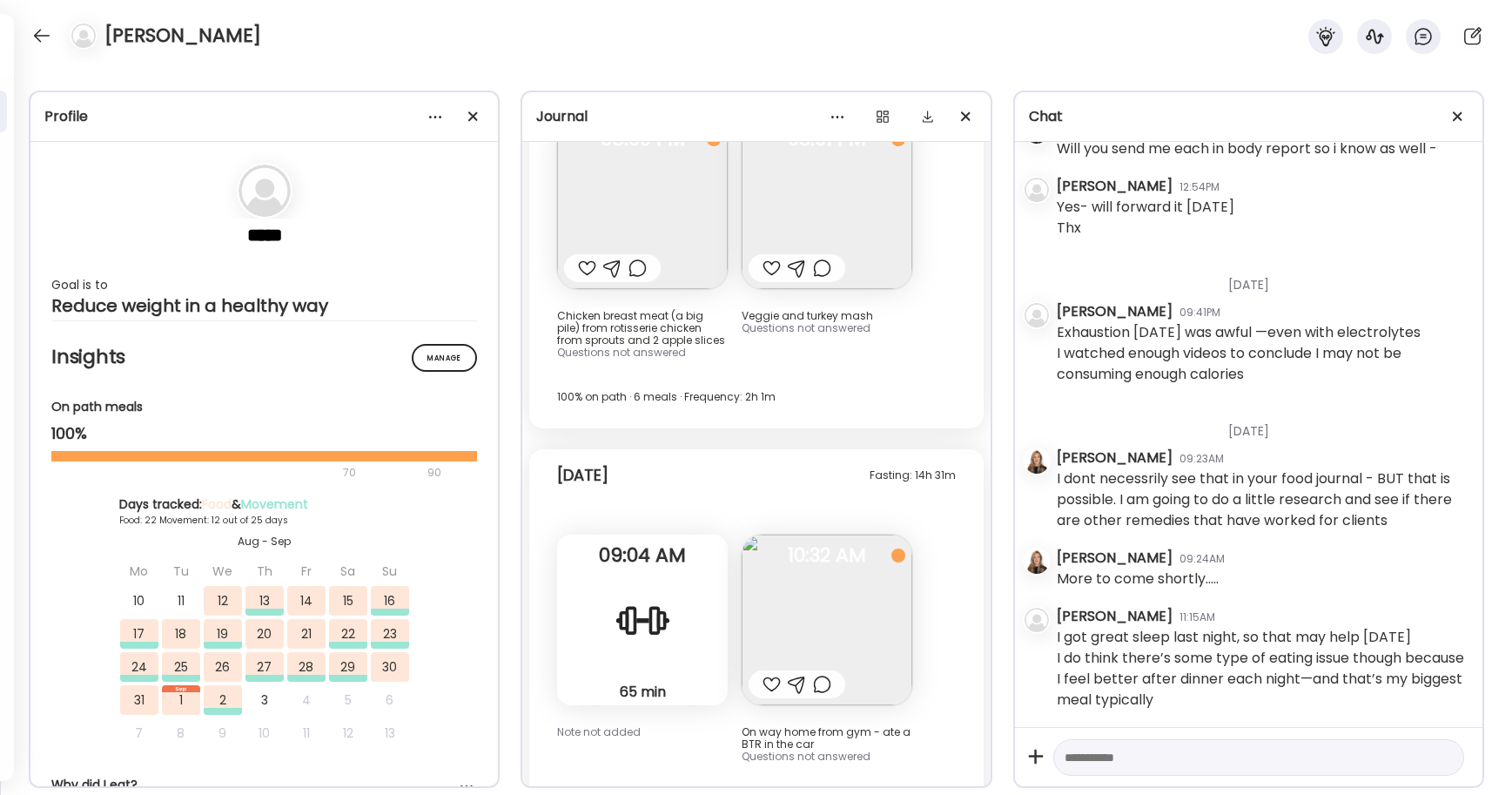
click at [771, 674] on div at bounding box center [771, 684] width 18 height 21
click at [1198, 758] on textarea at bounding box center [1242, 757] width 357 height 21
type textarea "**********"
click at [1445, 756] on div at bounding box center [1443, 757] width 25 height 25
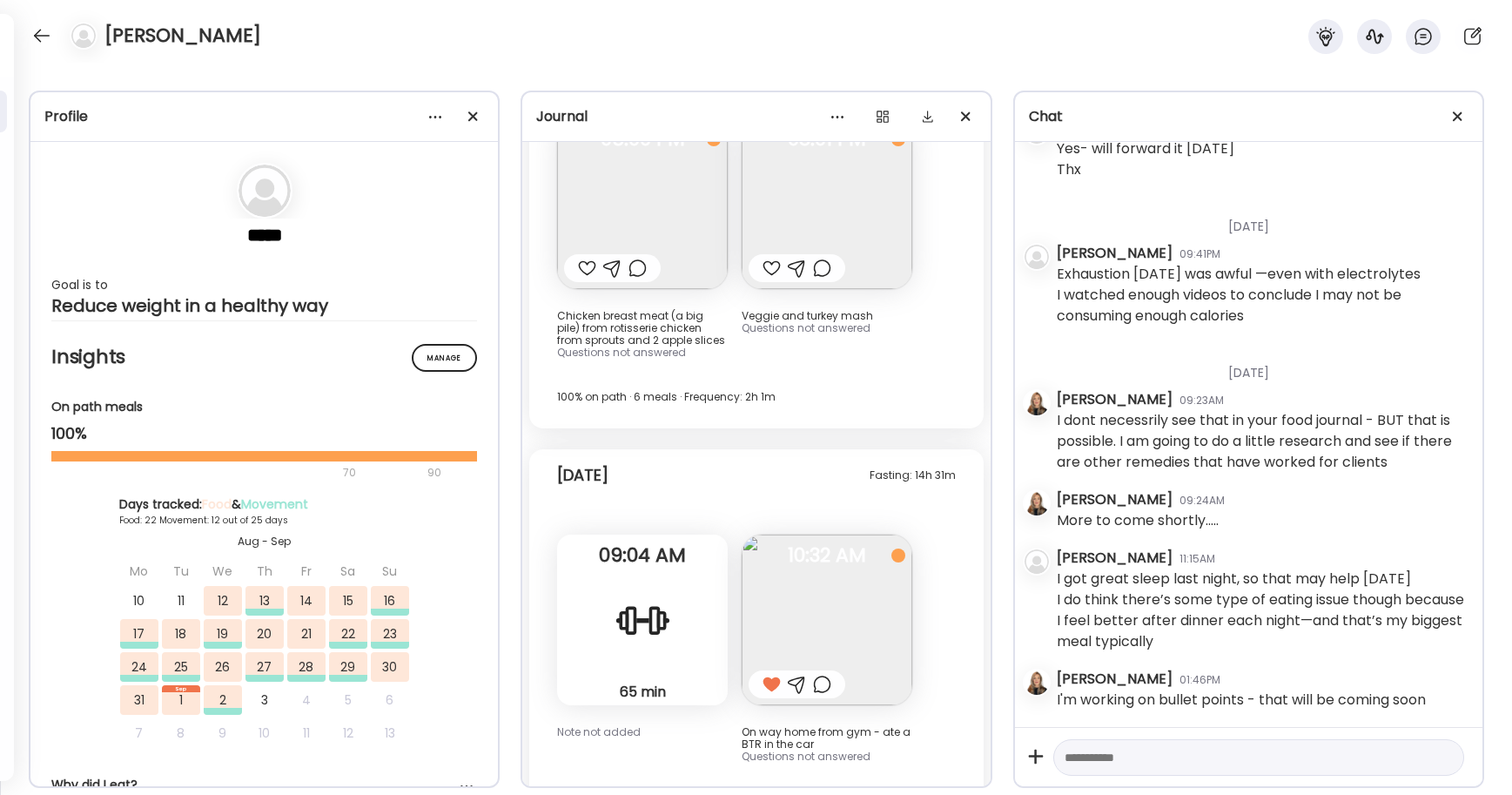
scroll to position [5530, 0]
click at [1198, 761] on textarea at bounding box center [1242, 757] width 357 height 21
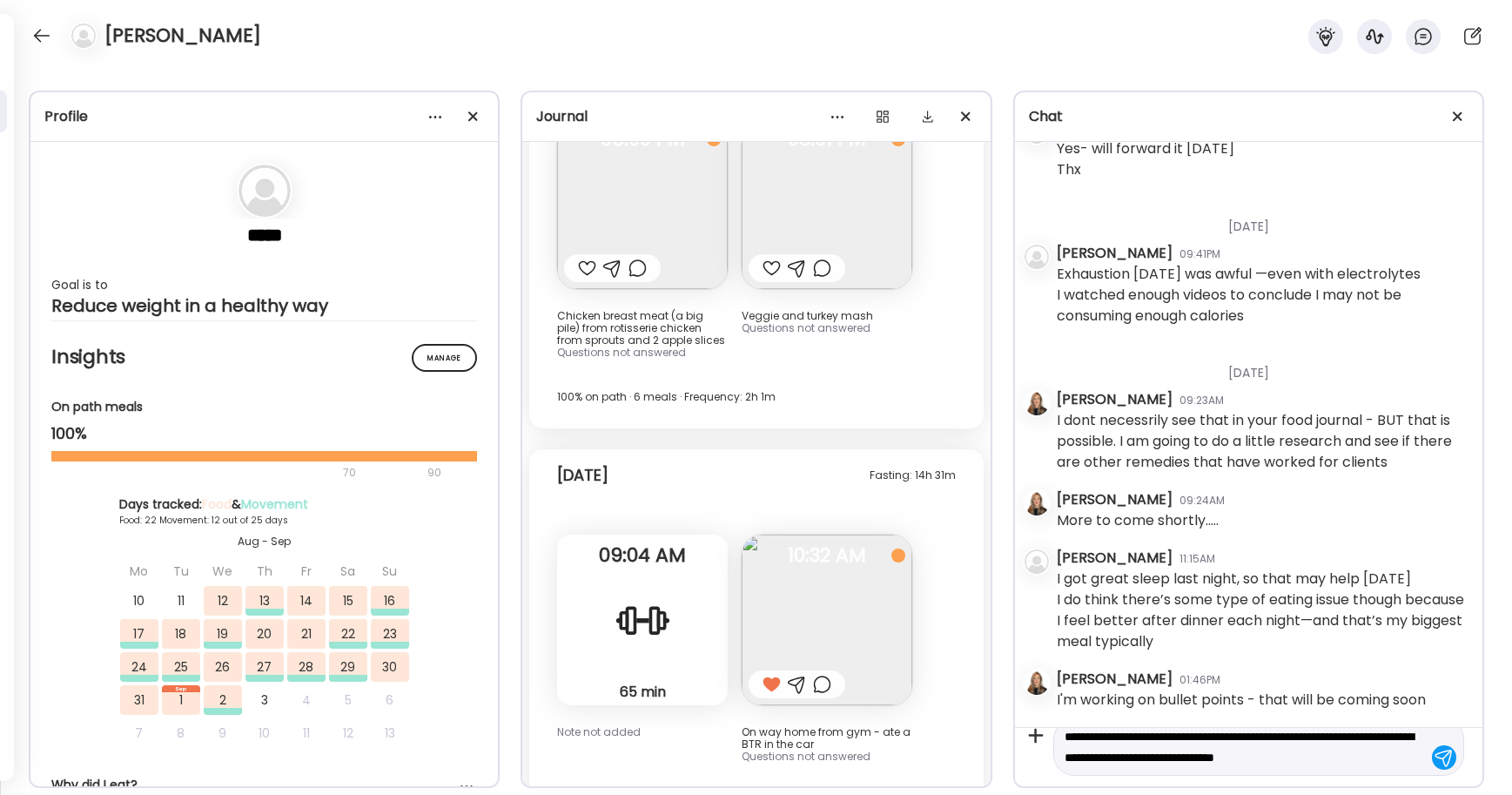
scroll to position [41, 0]
type textarea "**********"
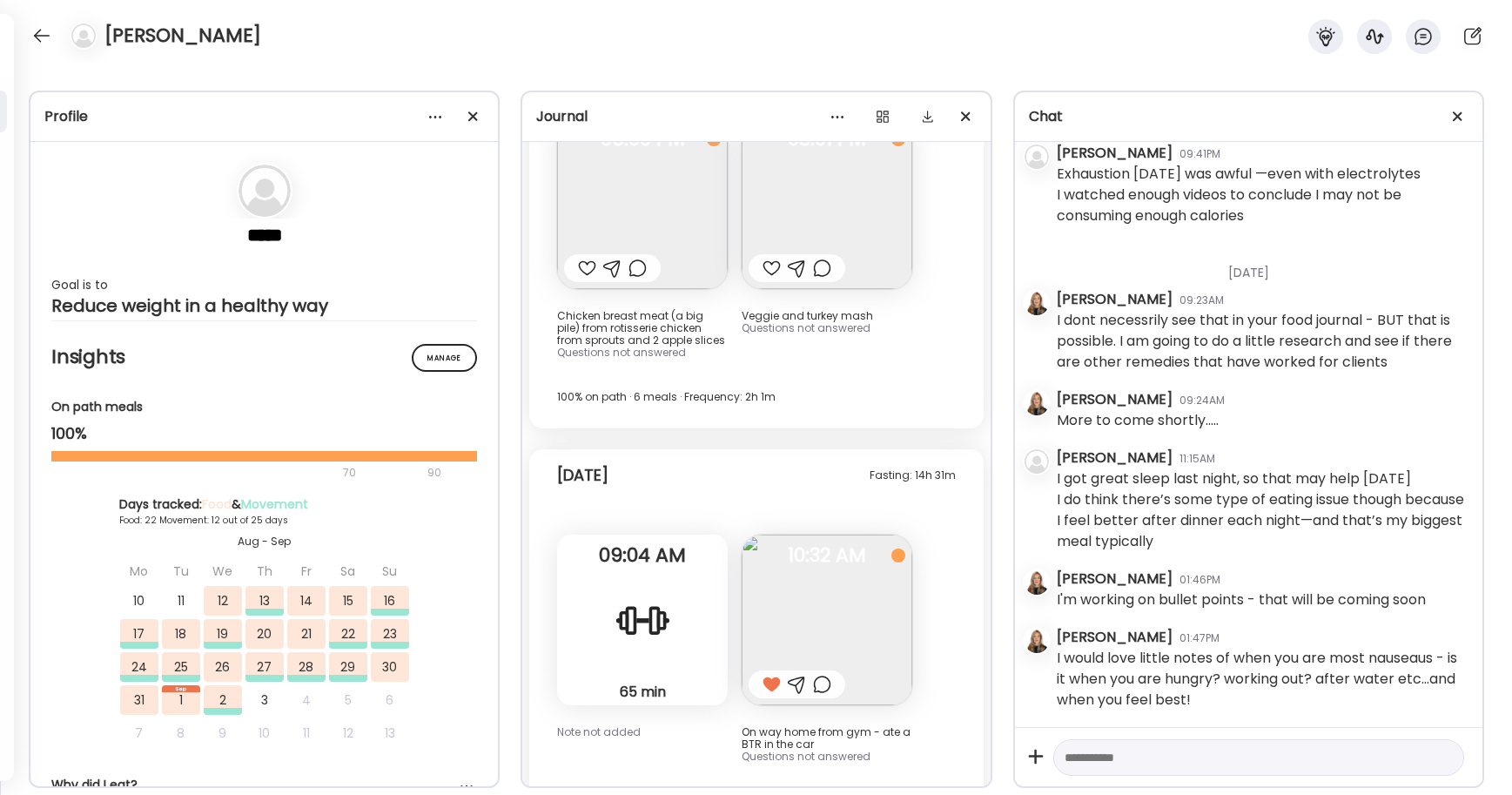
scroll to position [5632, 0]
click at [1160, 693] on div "I would love little notes of when you are most nauseaus - is it when you are hu…" at bounding box center [1263, 679] width 411 height 63
